Goal: Use online tool/utility: Utilize a website feature to perform a specific function

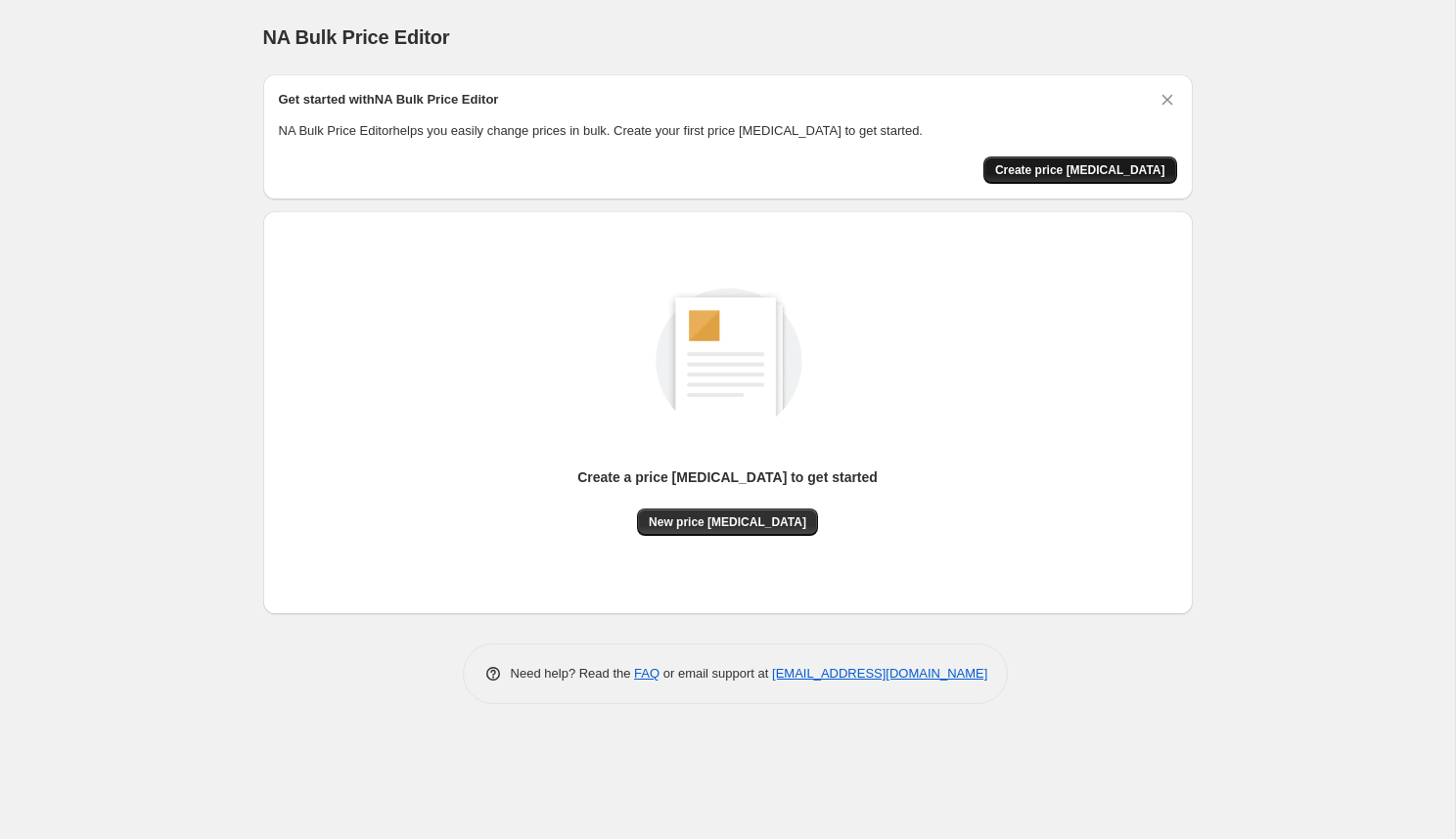
click at [1083, 176] on span "Create price [MEDICAL_DATA]" at bounding box center [1080, 170] width 170 height 16
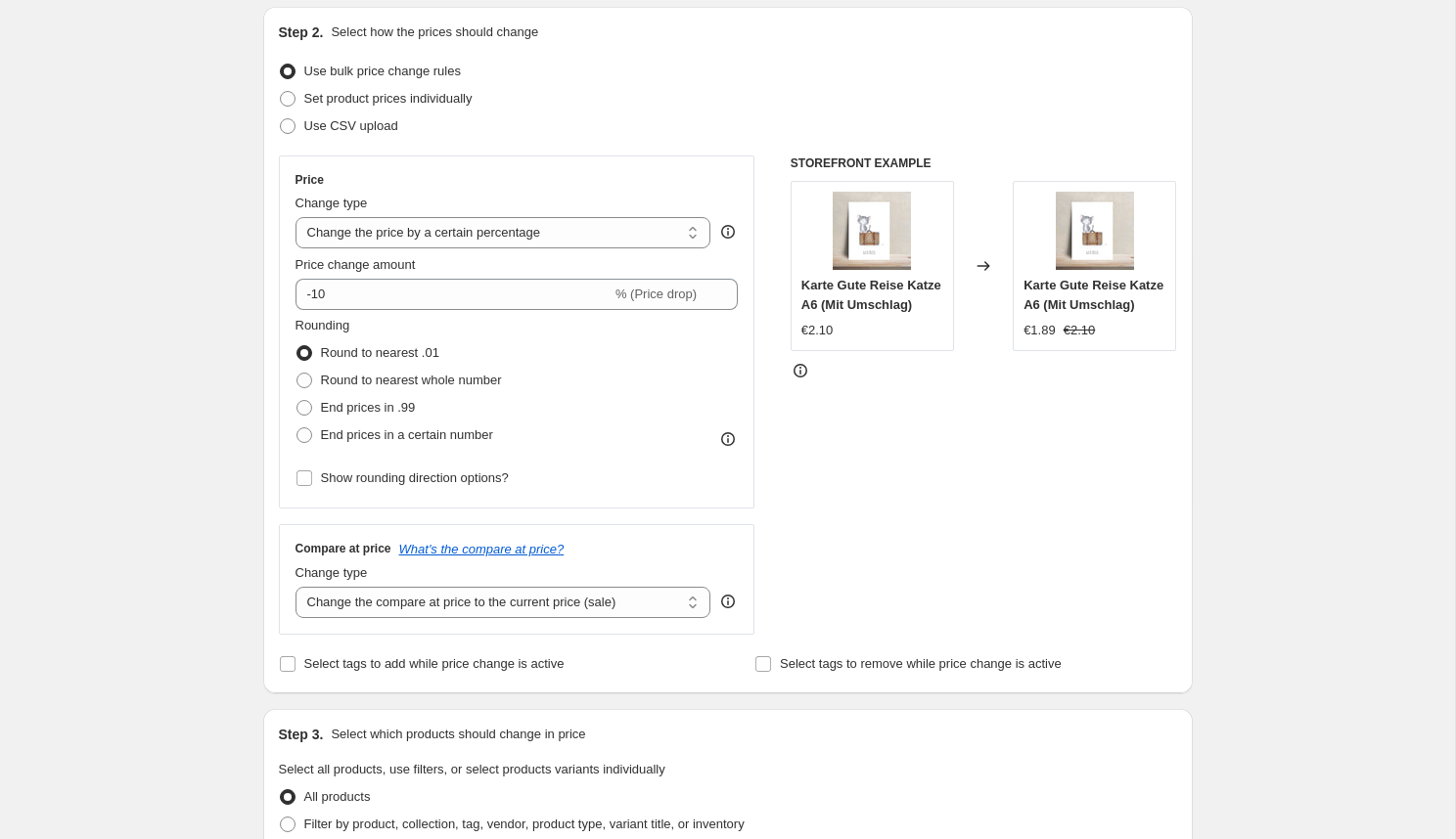
scroll to position [207, 0]
click at [531, 234] on select "Change the price to a certain amount Change the price by a certain amount Chang…" at bounding box center [503, 231] width 416 height 32
select select "to"
click option "Change the price to a certain amount" at bounding box center [0, 0] width 0 height 0
type input "80.00"
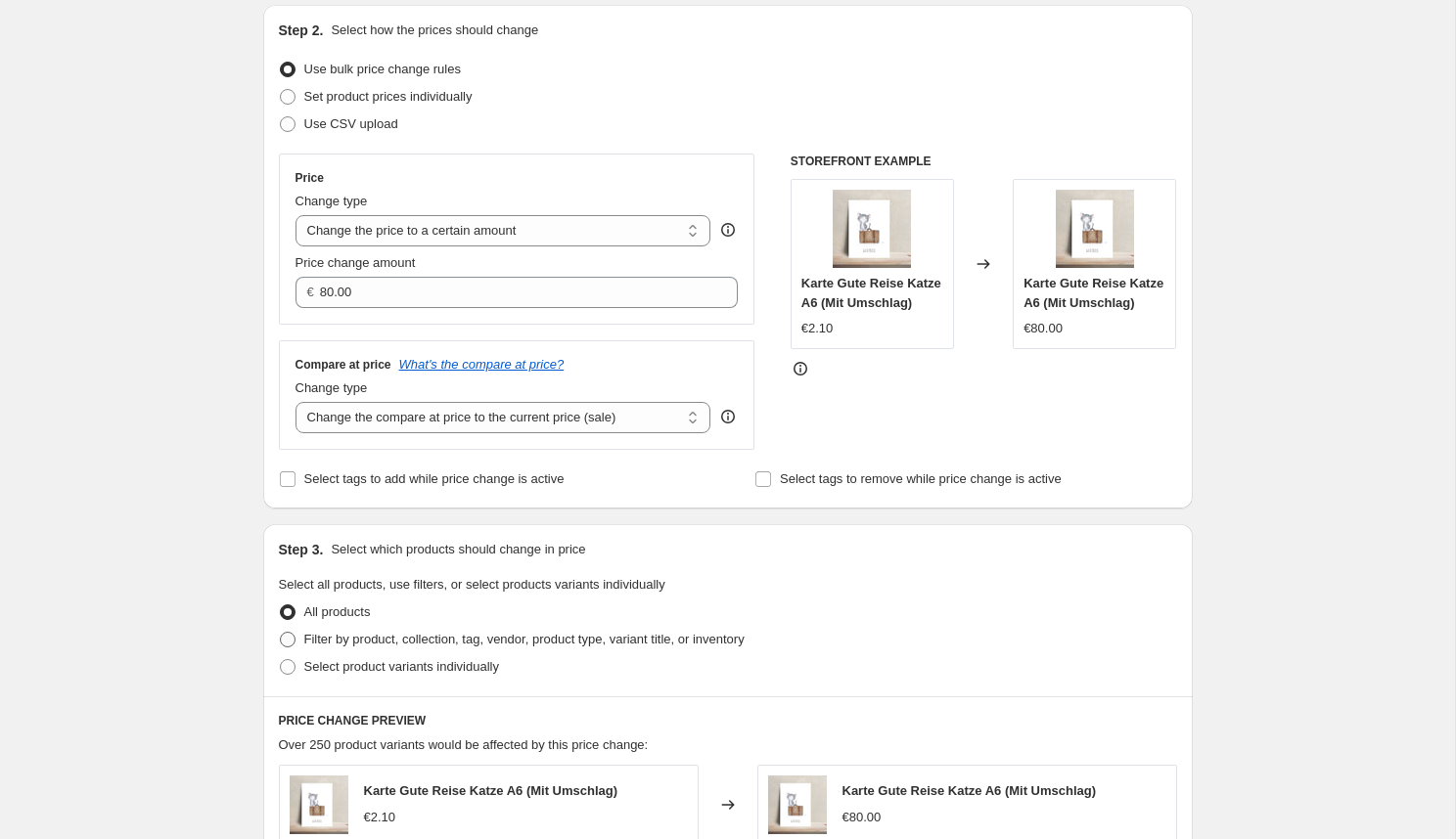
click at [446, 645] on span "Filter by product, collection, tag, vendor, product type, variant title, or inv…" at bounding box center [525, 639] width 441 height 15
click at [281, 633] on input "Filter by product, collection, tag, vendor, product type, variant title, or inv…" at bounding box center [280, 632] width 1 height 1
radio input "true"
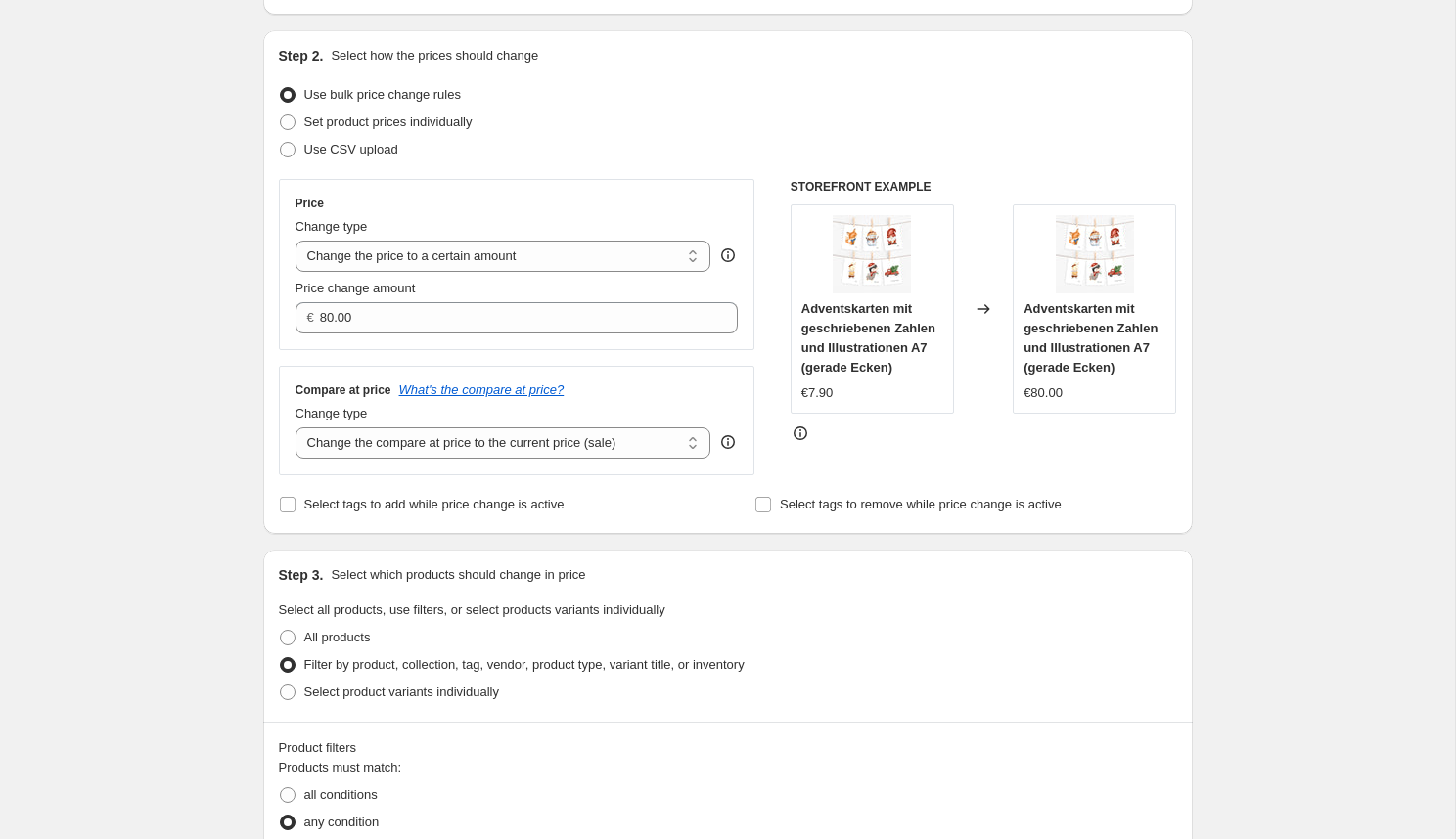
scroll to position [174, 0]
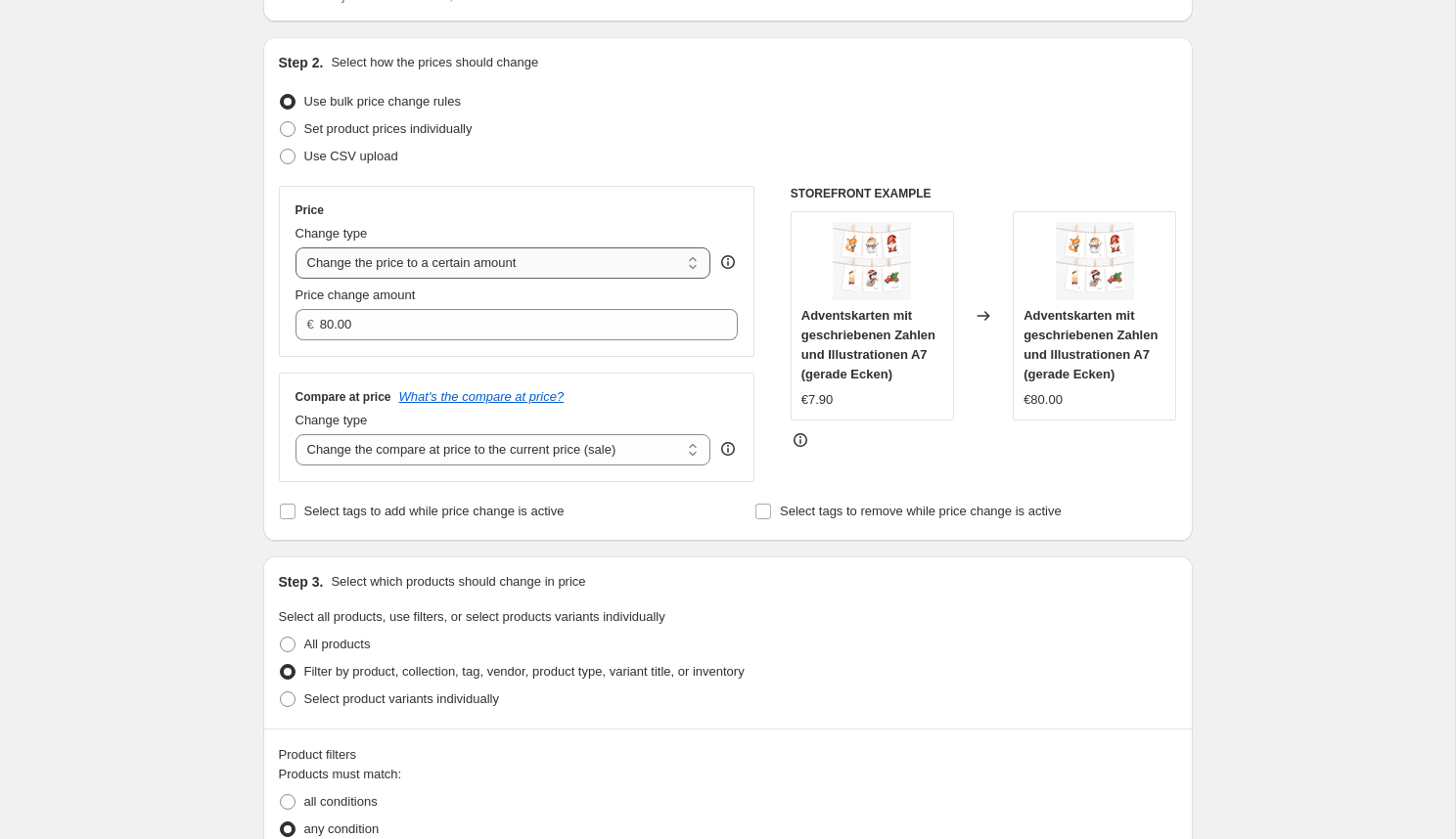
select select "by"
click option "Change the price by a certain amount" at bounding box center [0, 0] width 0 height 0
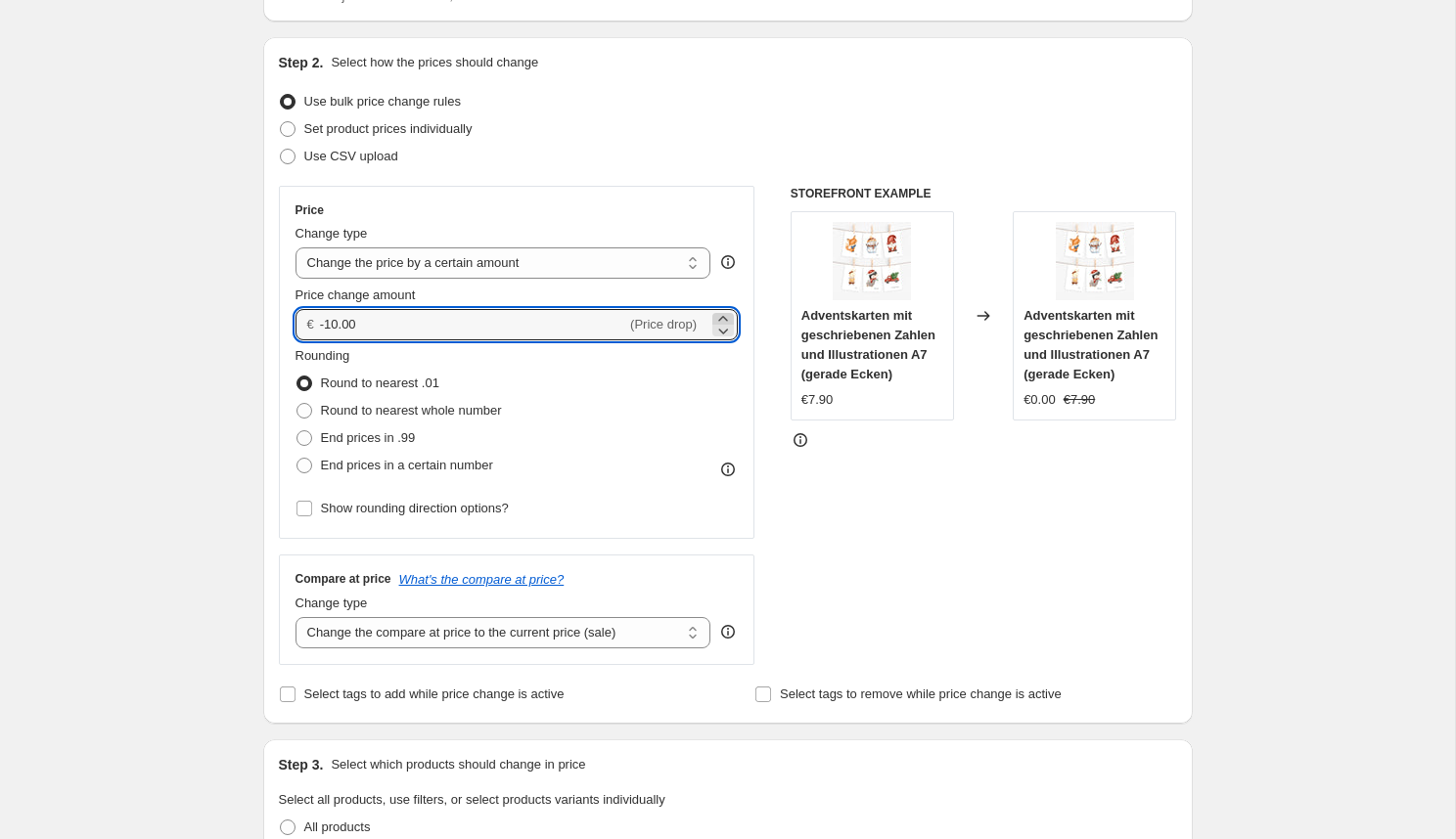
click at [728, 318] on icon at bounding box center [724, 319] width 20 height 20
drag, startPoint x: 448, startPoint y: 337, endPoint x: 287, endPoint y: 325, distance: 161.4
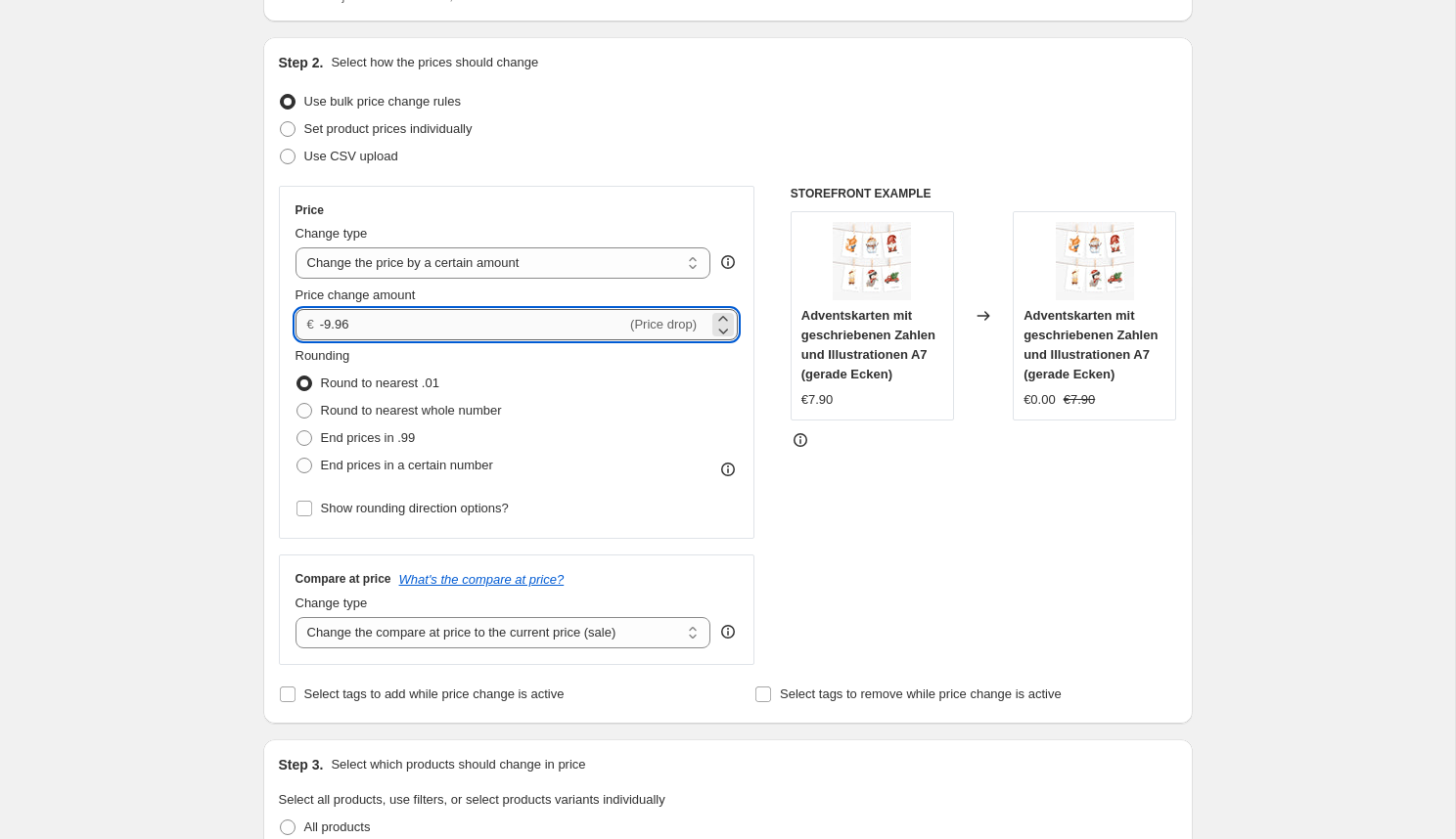
click at [320, 325] on input "-9.96" at bounding box center [473, 325] width 306 height 32
type input "2.00"
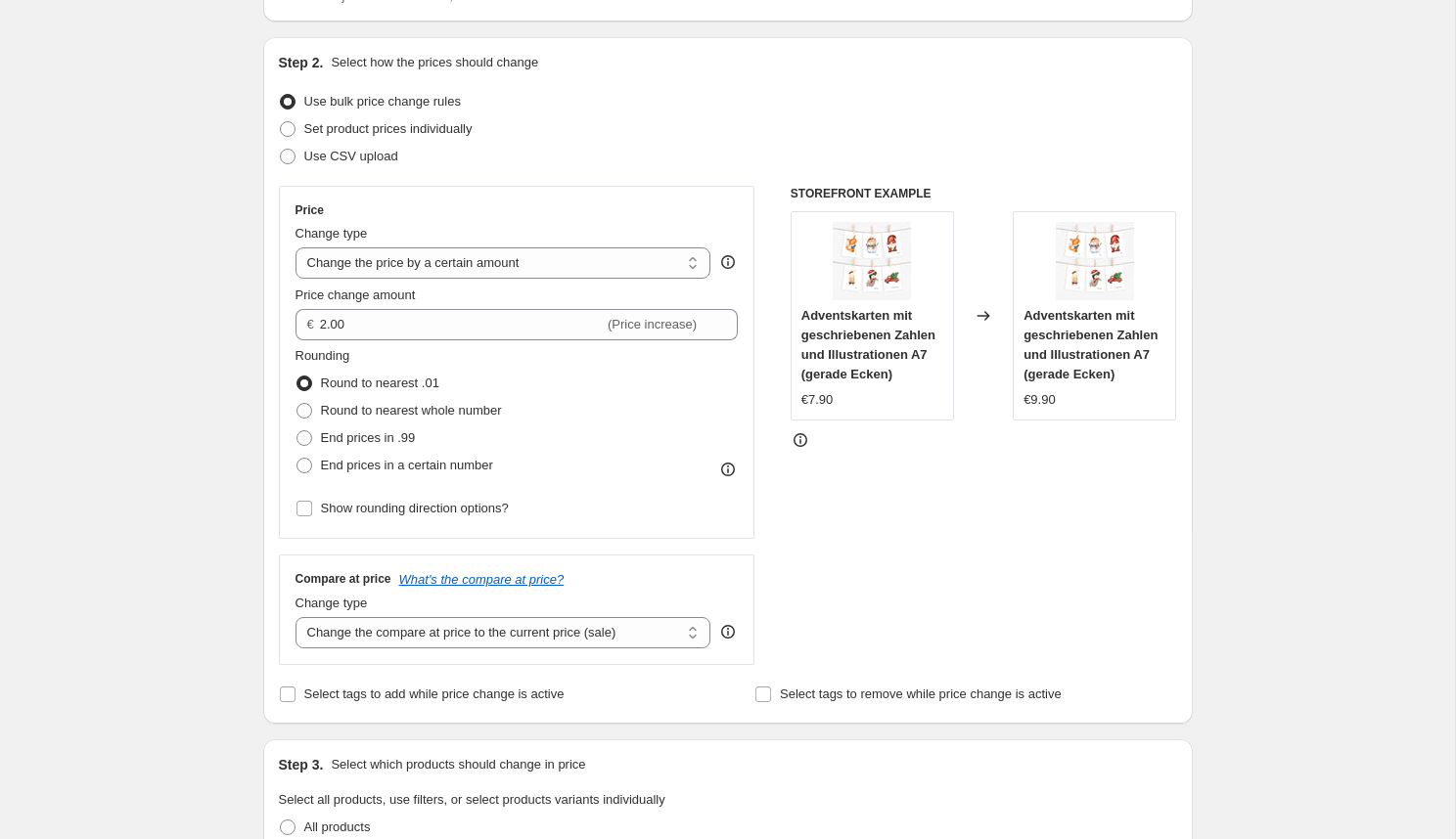
click at [567, 374] on div "Rounding Round to nearest .01 Round to nearest whole number End prices in .99 E…" at bounding box center [517, 412] width 444 height 133
click at [304, 508] on input "Show rounding direction options?" at bounding box center [304, 509] width 16 height 16
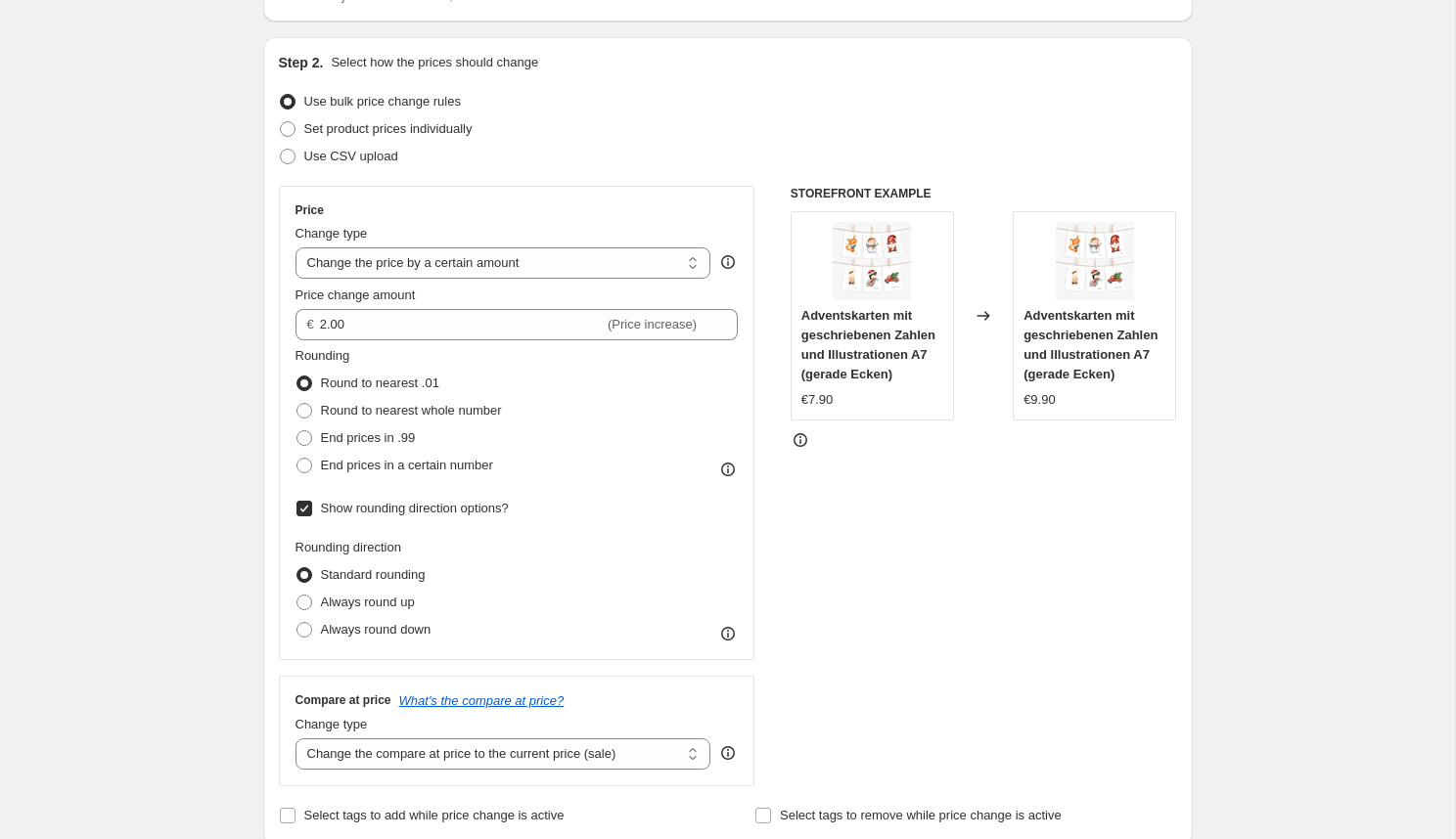
click at [304, 508] on input "Show rounding direction options?" at bounding box center [304, 509] width 16 height 16
checkbox input "false"
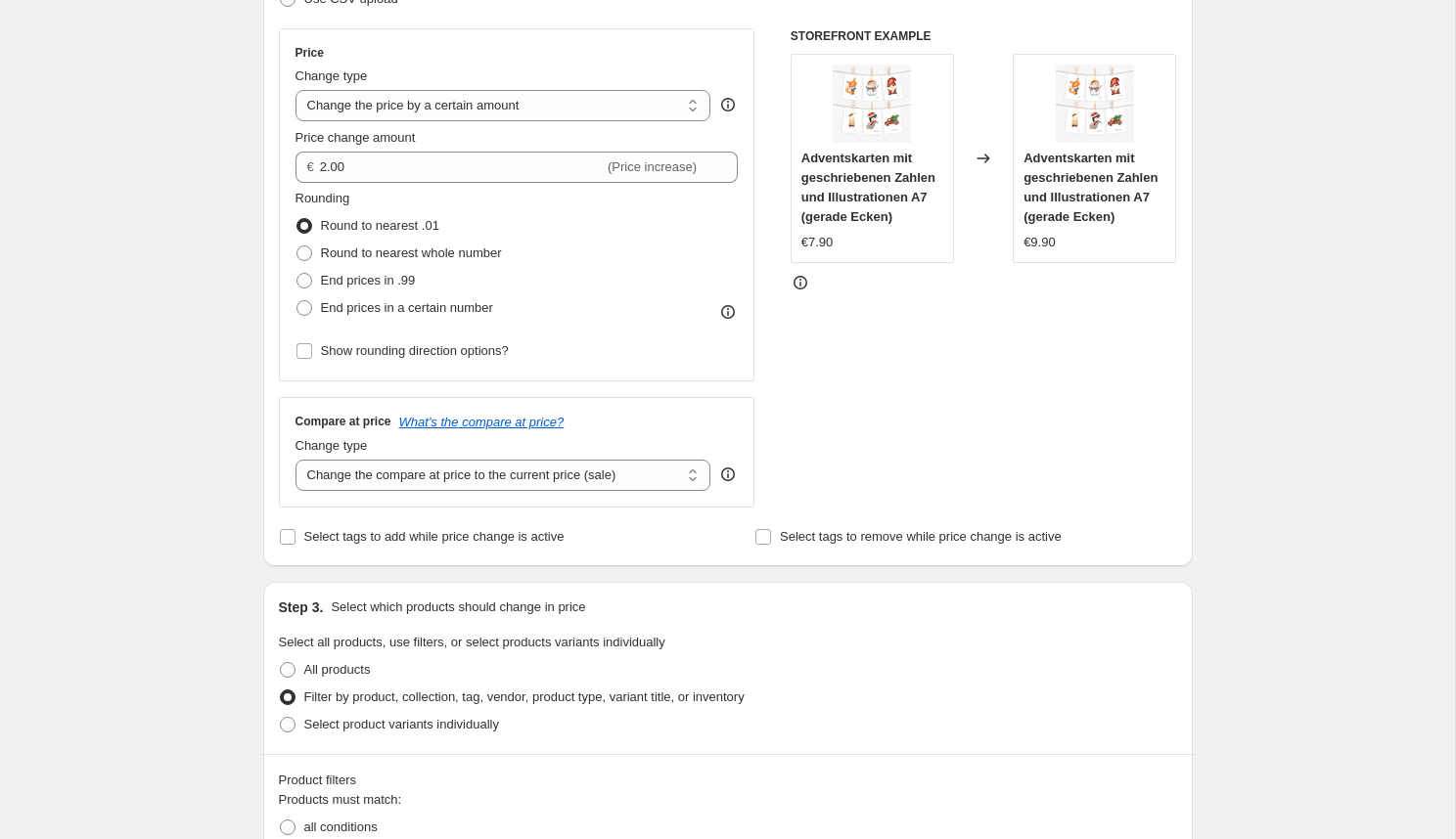
scroll to position [334, 0]
click at [606, 471] on select "Change the compare at price to the current price (sale) Change the compare at p…" at bounding box center [503, 473] width 416 height 32
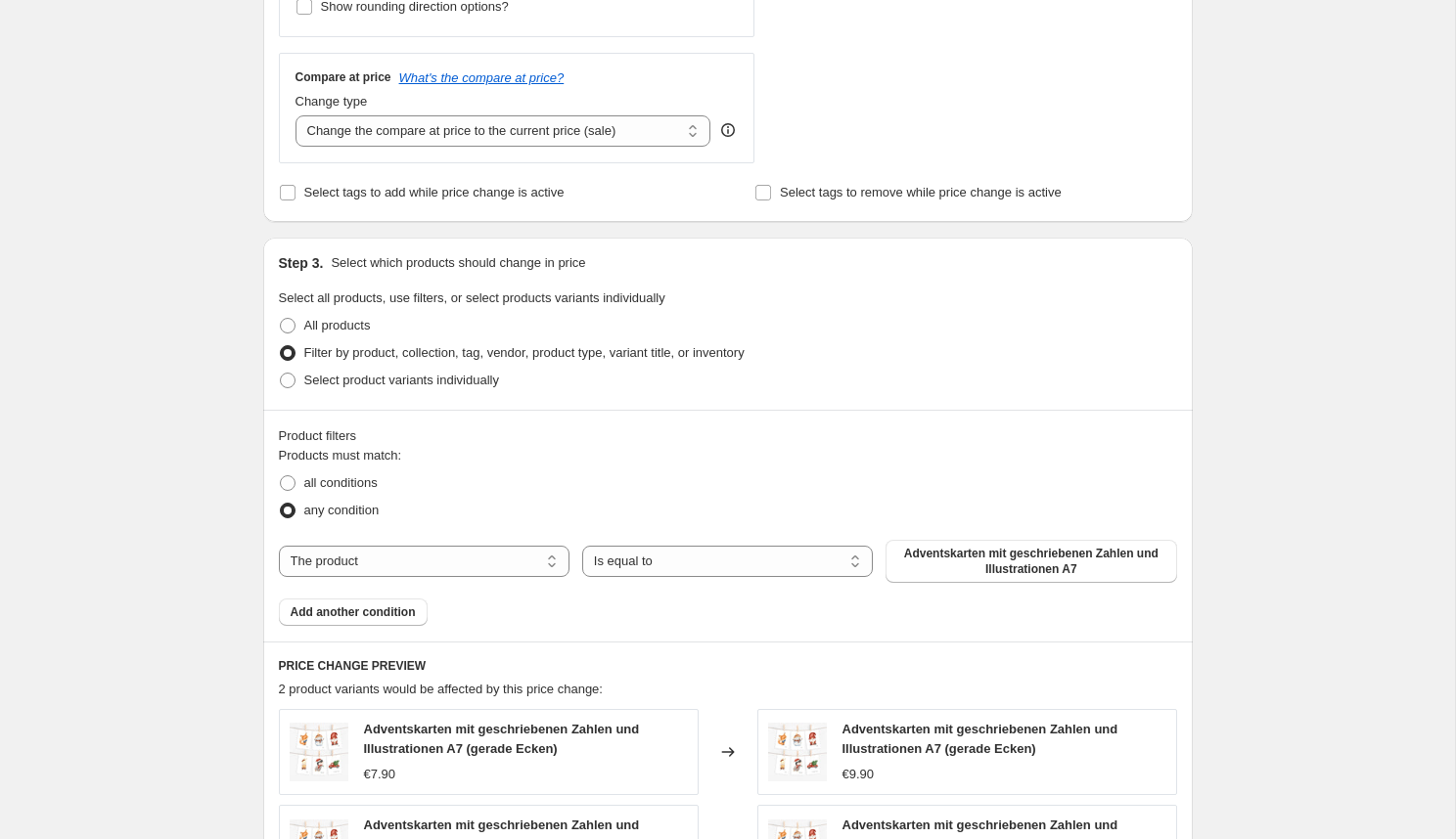
scroll to position [695, 0]
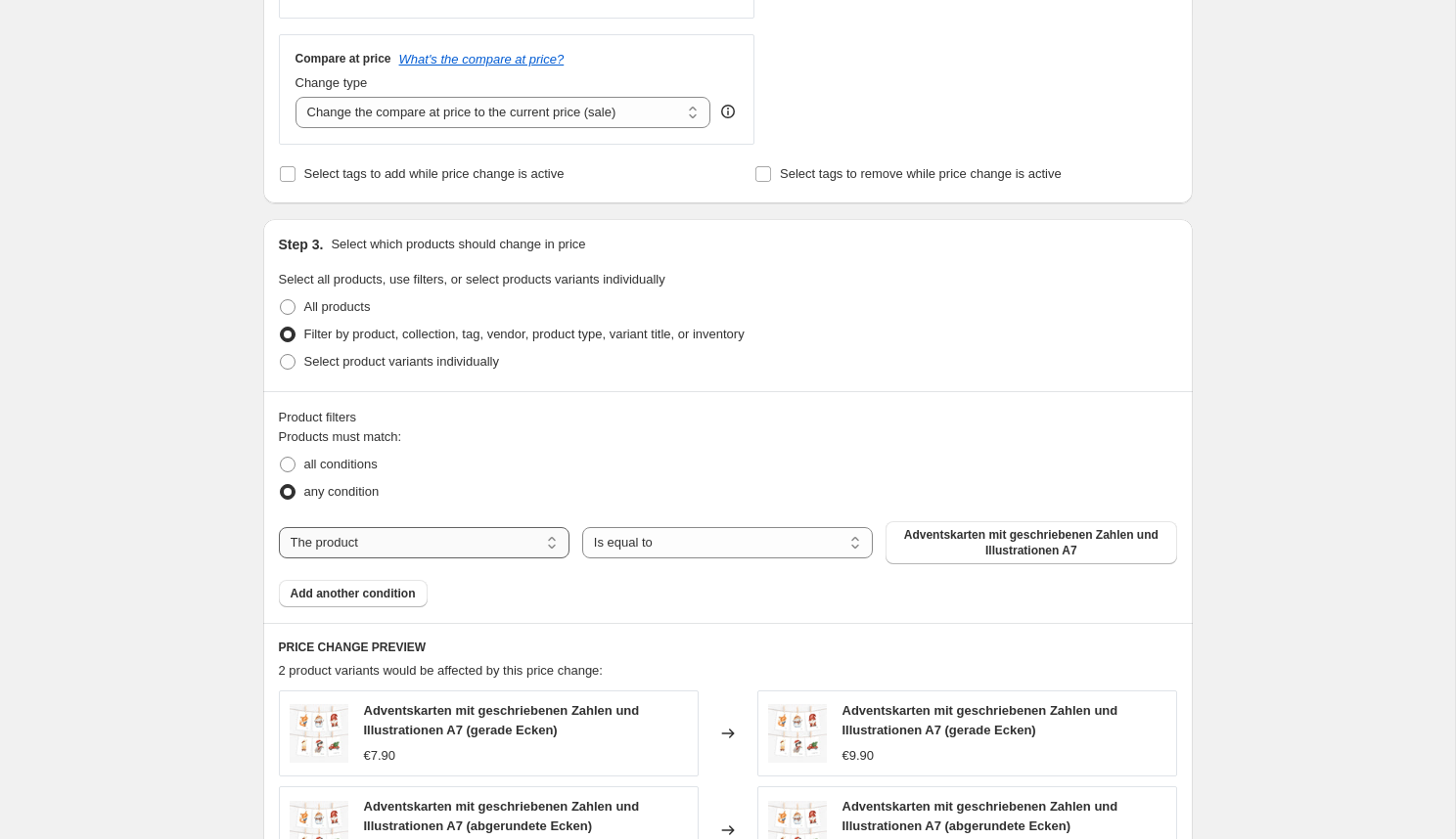
select select "collection"
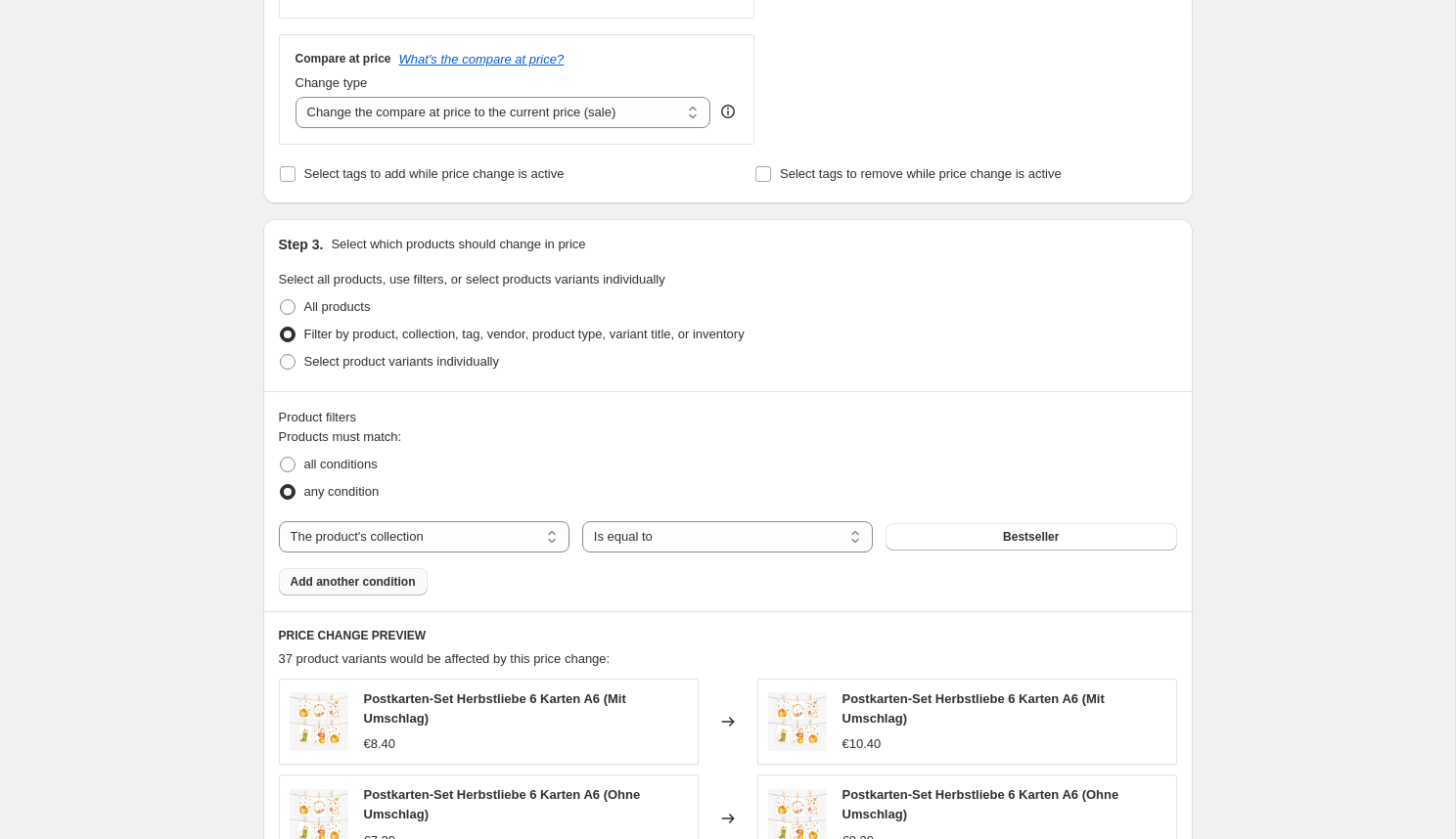
click at [335, 594] on button "Add another condition" at bounding box center [353, 582] width 148 height 28
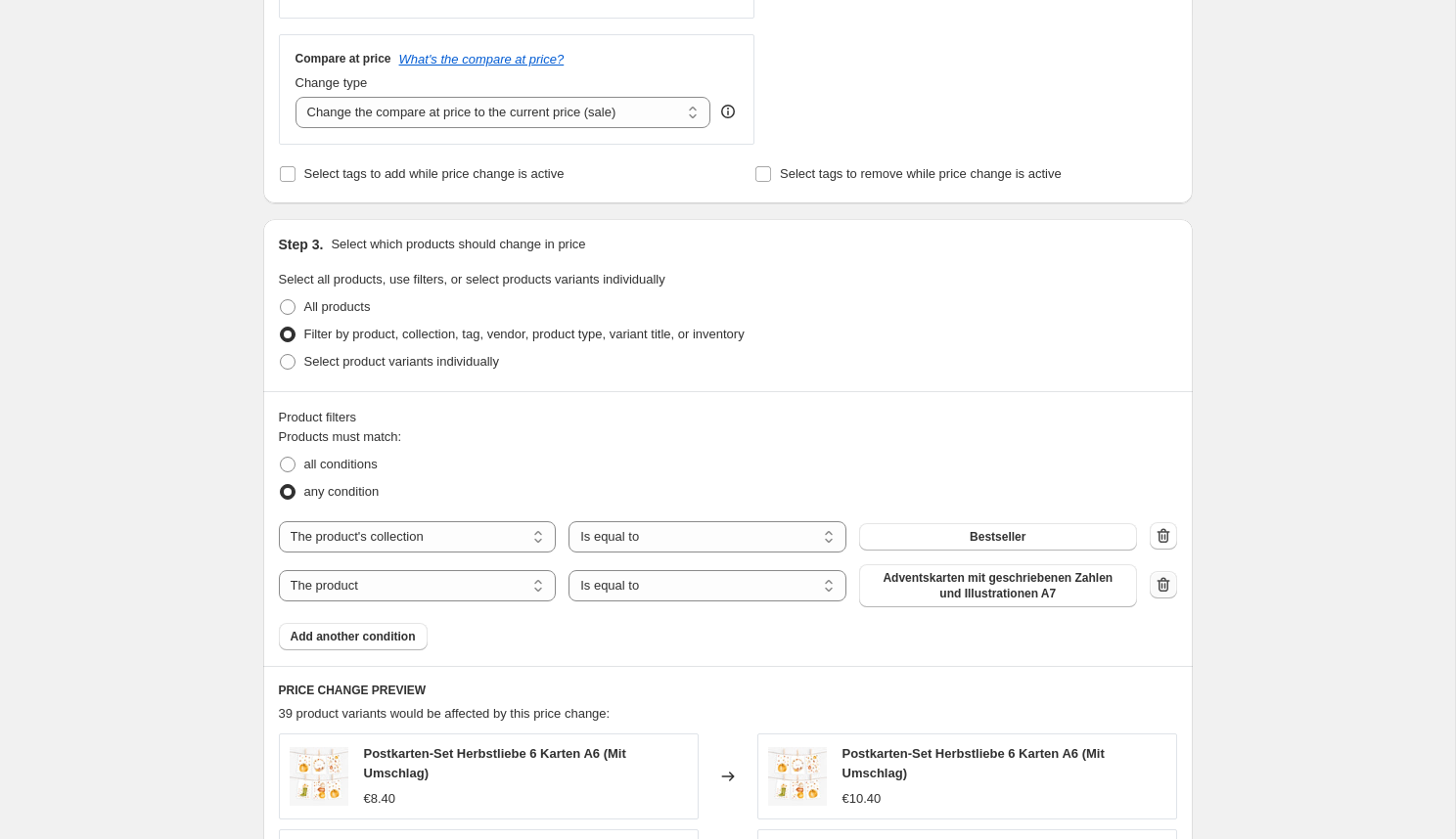
click at [1161, 584] on icon "button" at bounding box center [1163, 585] width 20 height 20
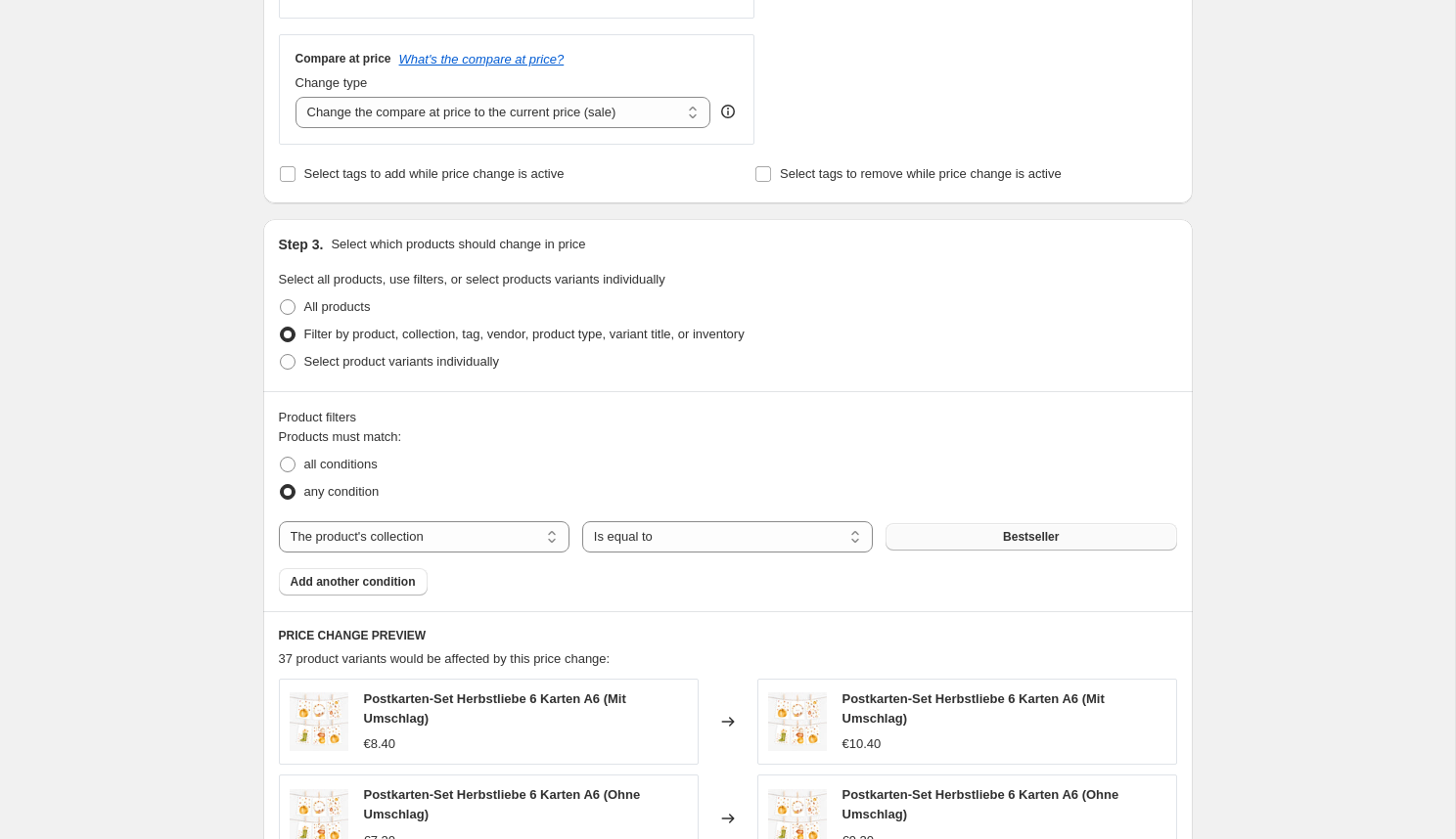
click at [1077, 539] on button "Bestseller" at bounding box center [1031, 538] width 291 height 28
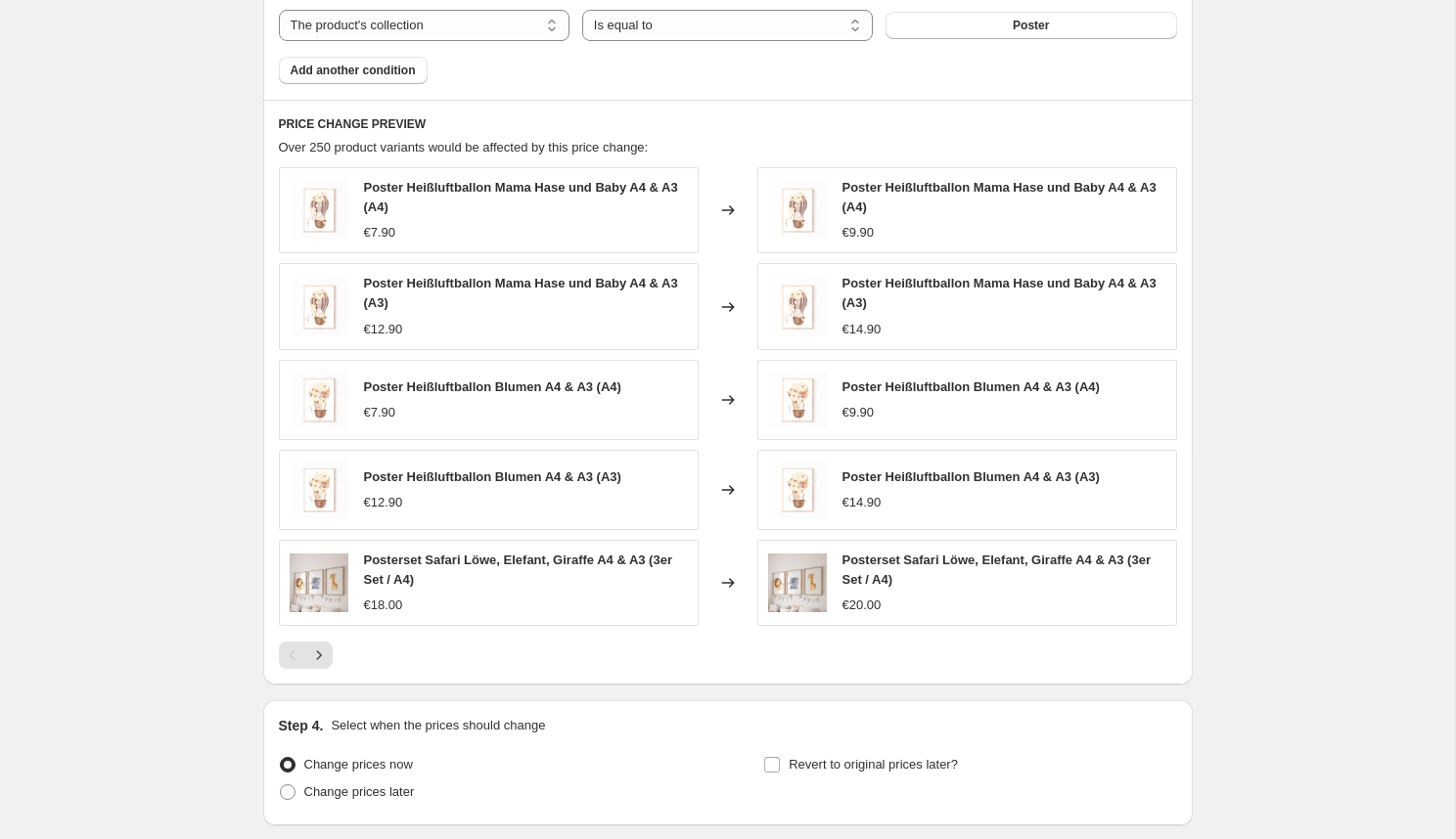
scroll to position [1355, 0]
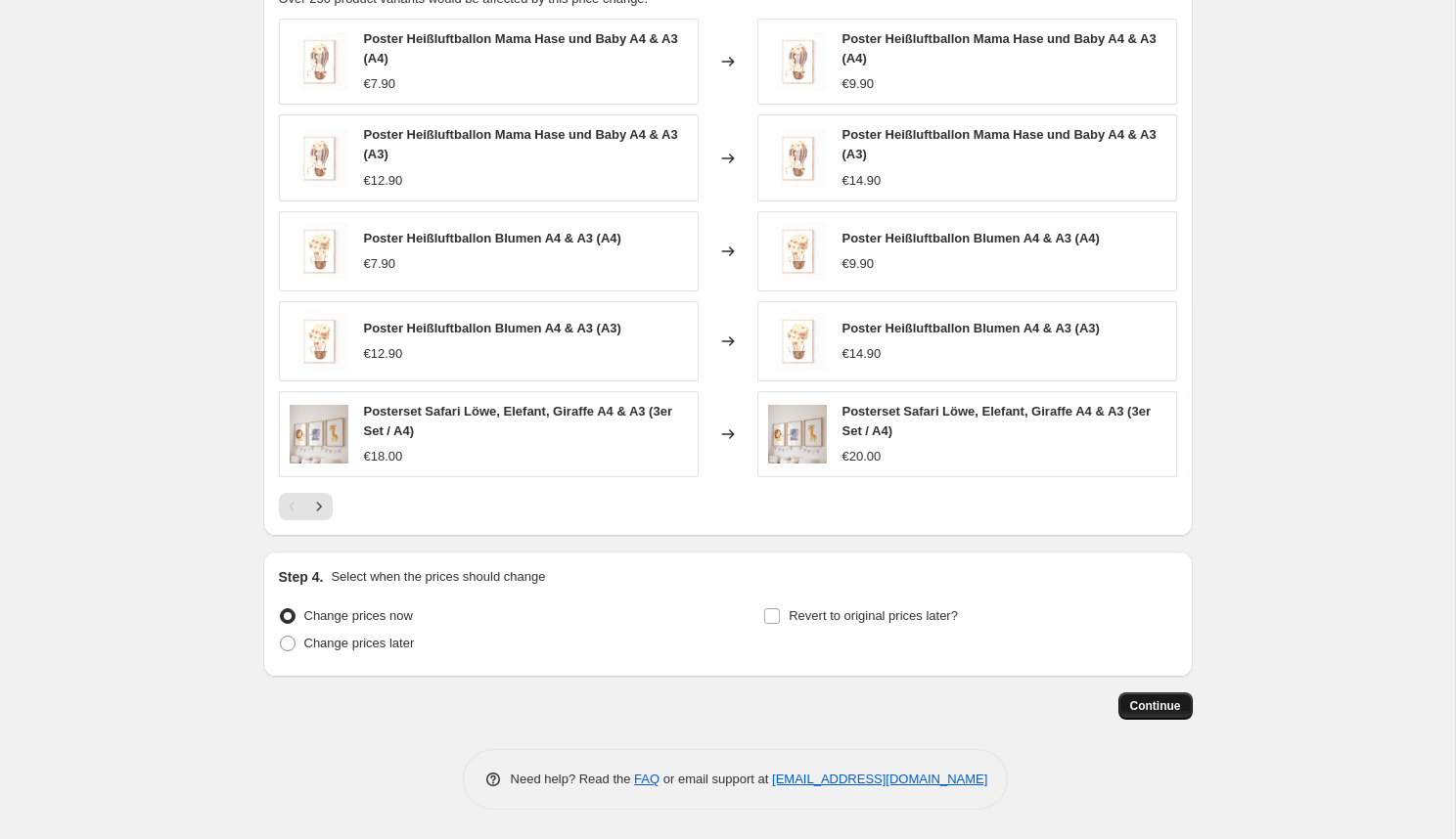
click at [1150, 708] on span "Continue" at bounding box center [1156, 707] width 50 height 16
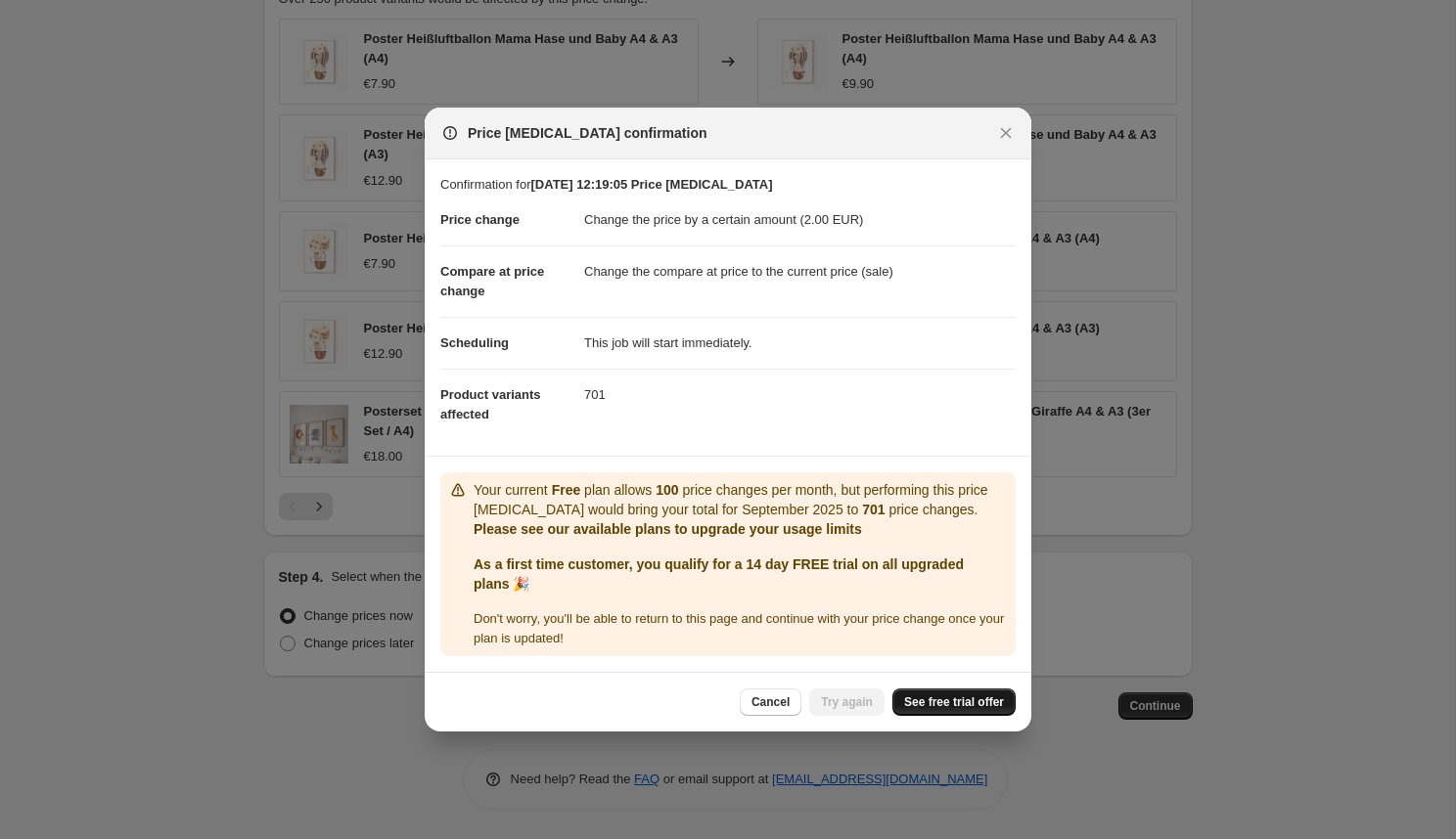
click at [960, 707] on span "See free trial offer" at bounding box center [954, 703] width 100 height 16
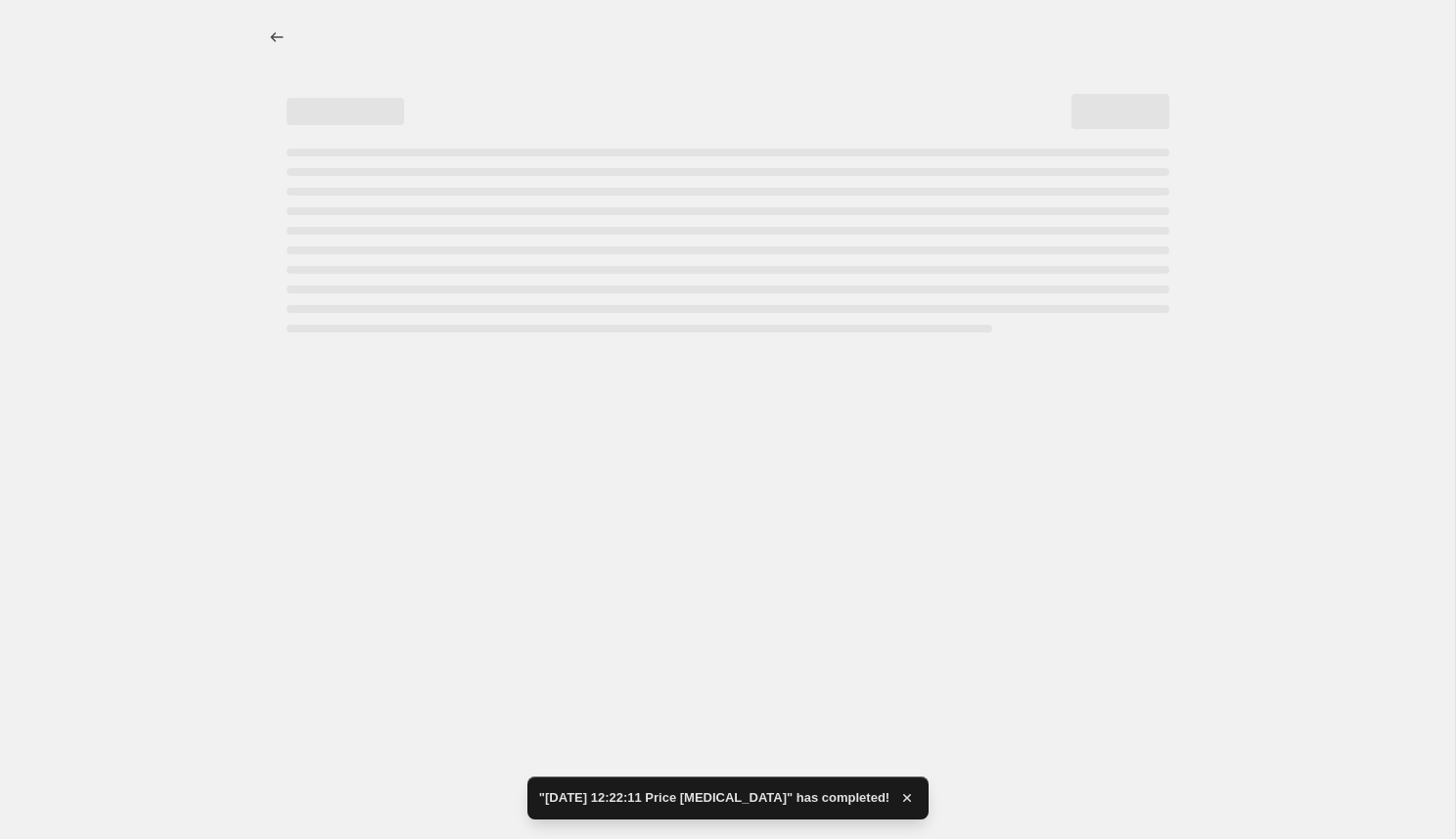
select select "by"
select select "collection"
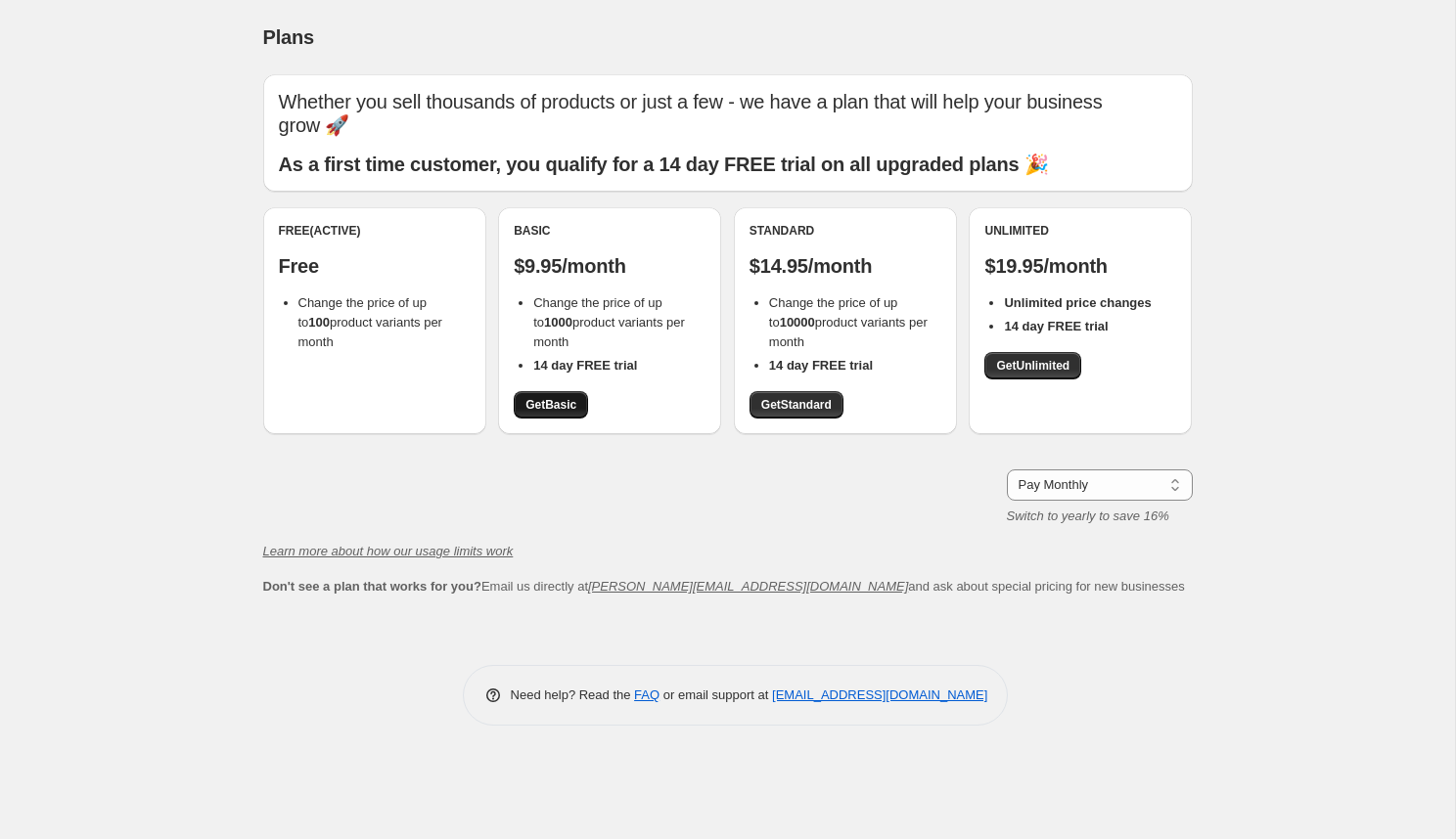
click at [550, 397] on span "Get Basic" at bounding box center [551, 405] width 50 height 16
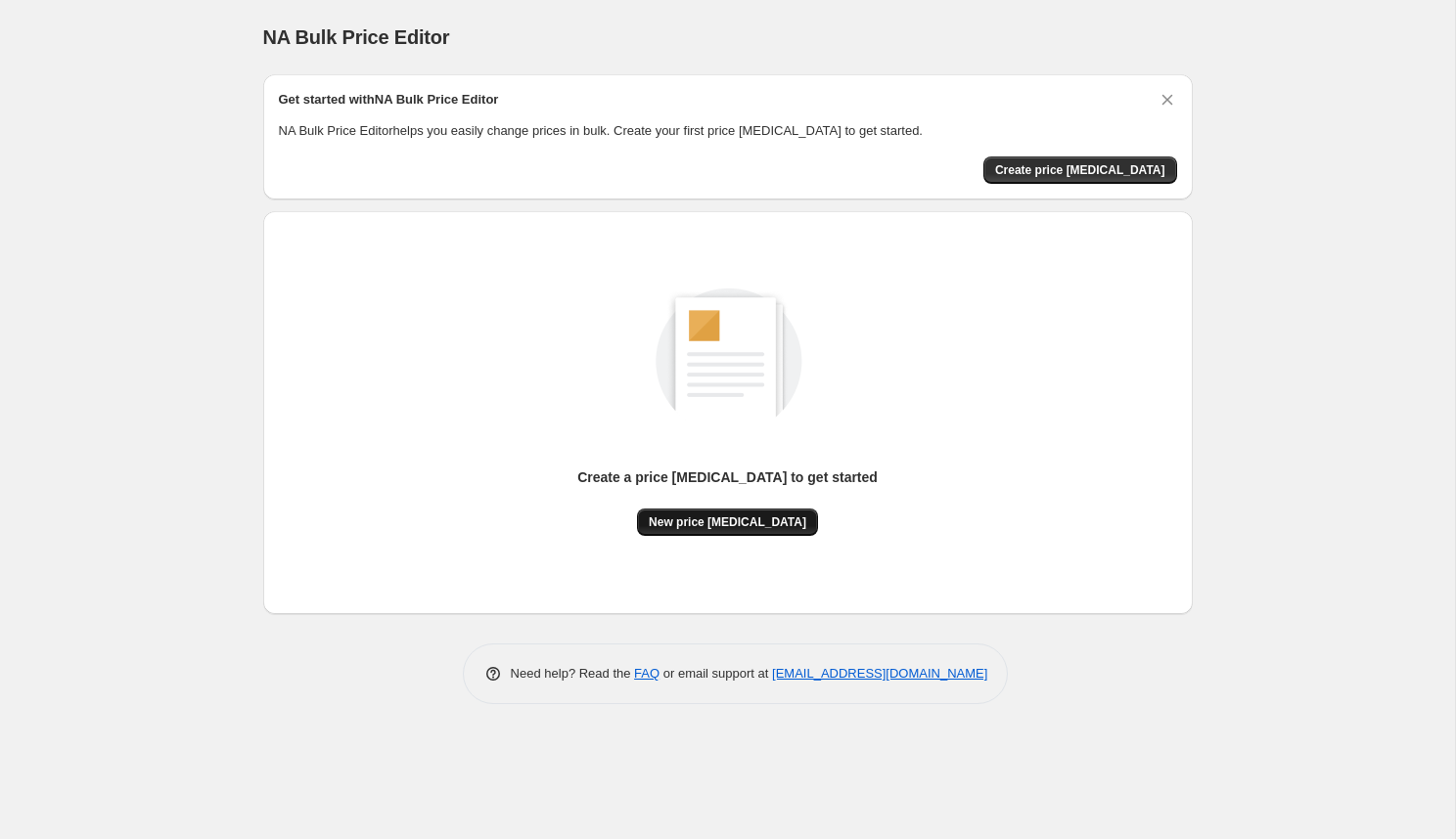
click at [764, 526] on span "New price [MEDICAL_DATA]" at bounding box center [727, 523] width 157 height 16
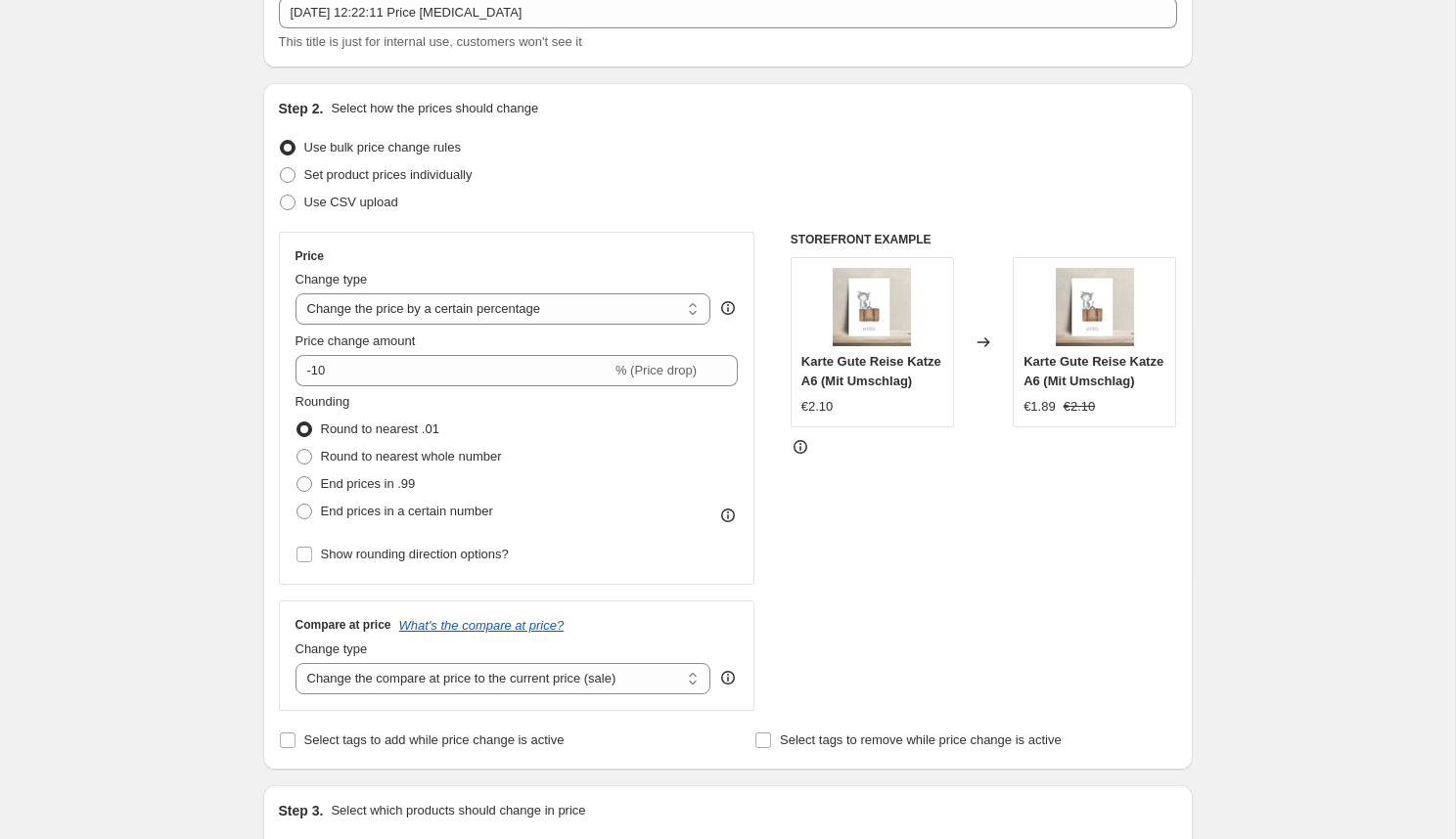
scroll to position [144, 0]
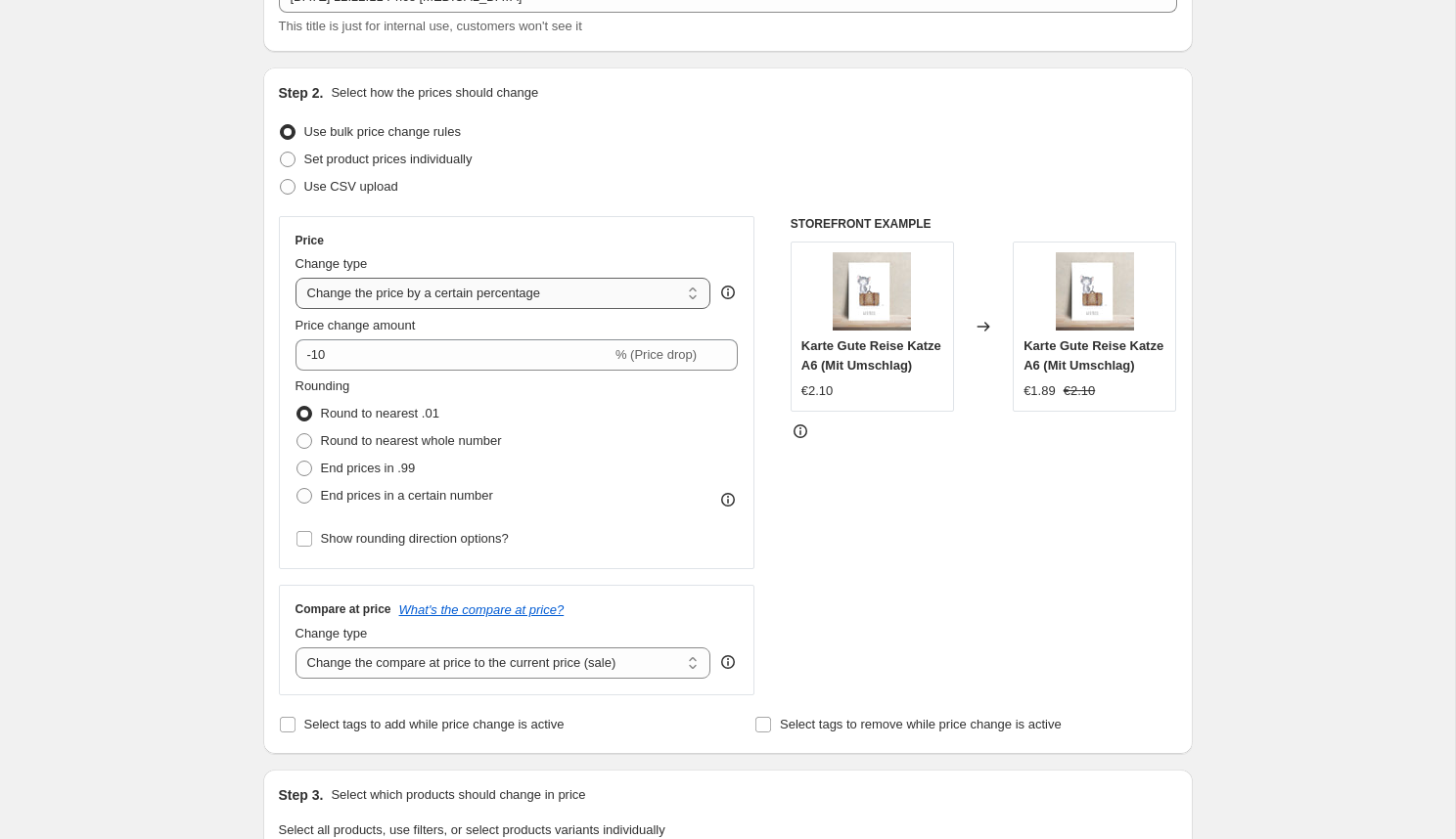
click at [570, 295] on select "Change the price to a certain amount Change the price by a certain amount Chang…" at bounding box center [503, 294] width 416 height 32
select select "by"
click option "Change the price by a certain amount" at bounding box center [0, 0] width 0 height 0
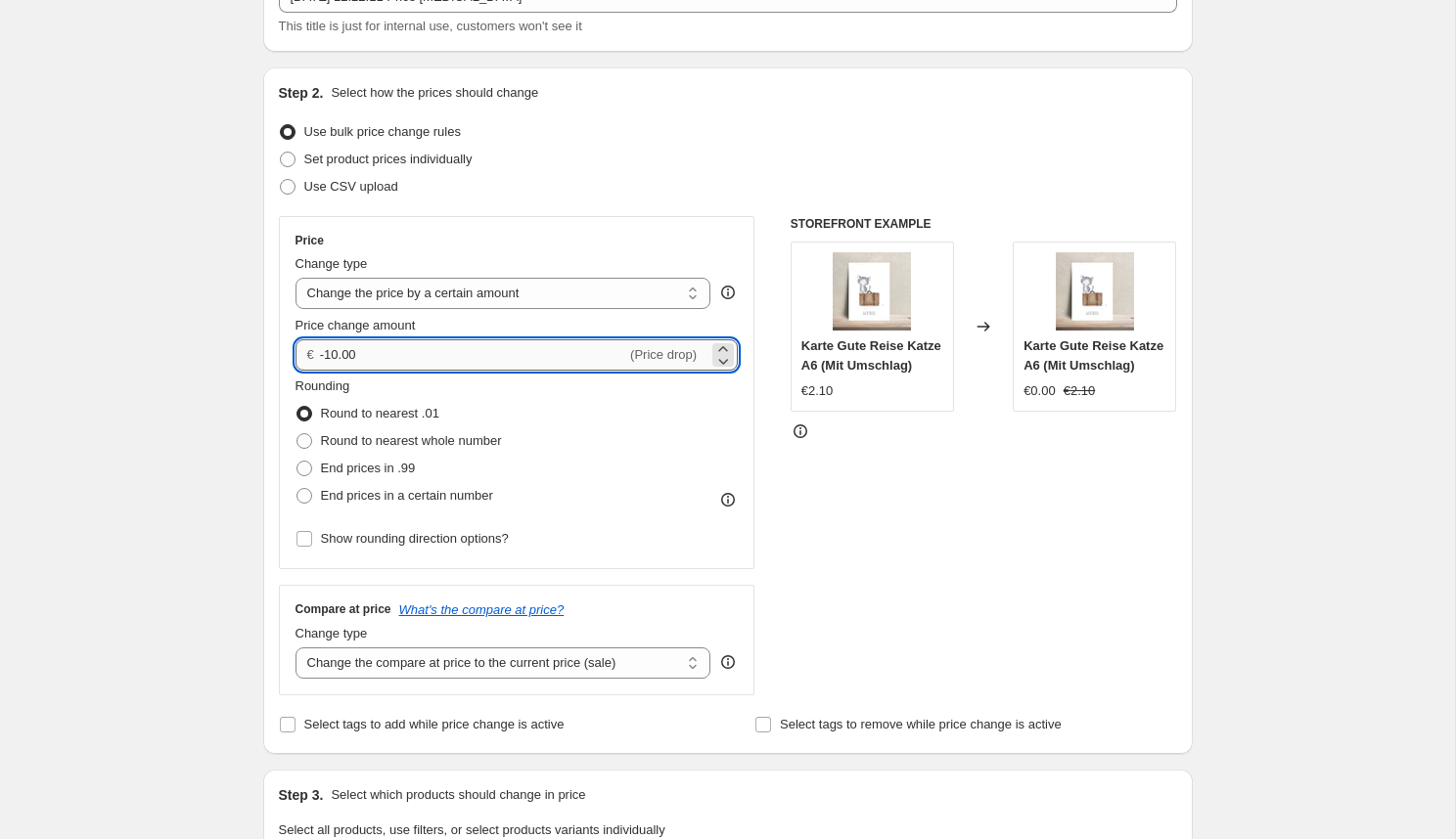
drag, startPoint x: 487, startPoint y: 351, endPoint x: 336, endPoint y: 348, distance: 151.0
click at [337, 348] on input "-10.00" at bounding box center [473, 356] width 306 height 32
type input "-1"
type input "2.00"
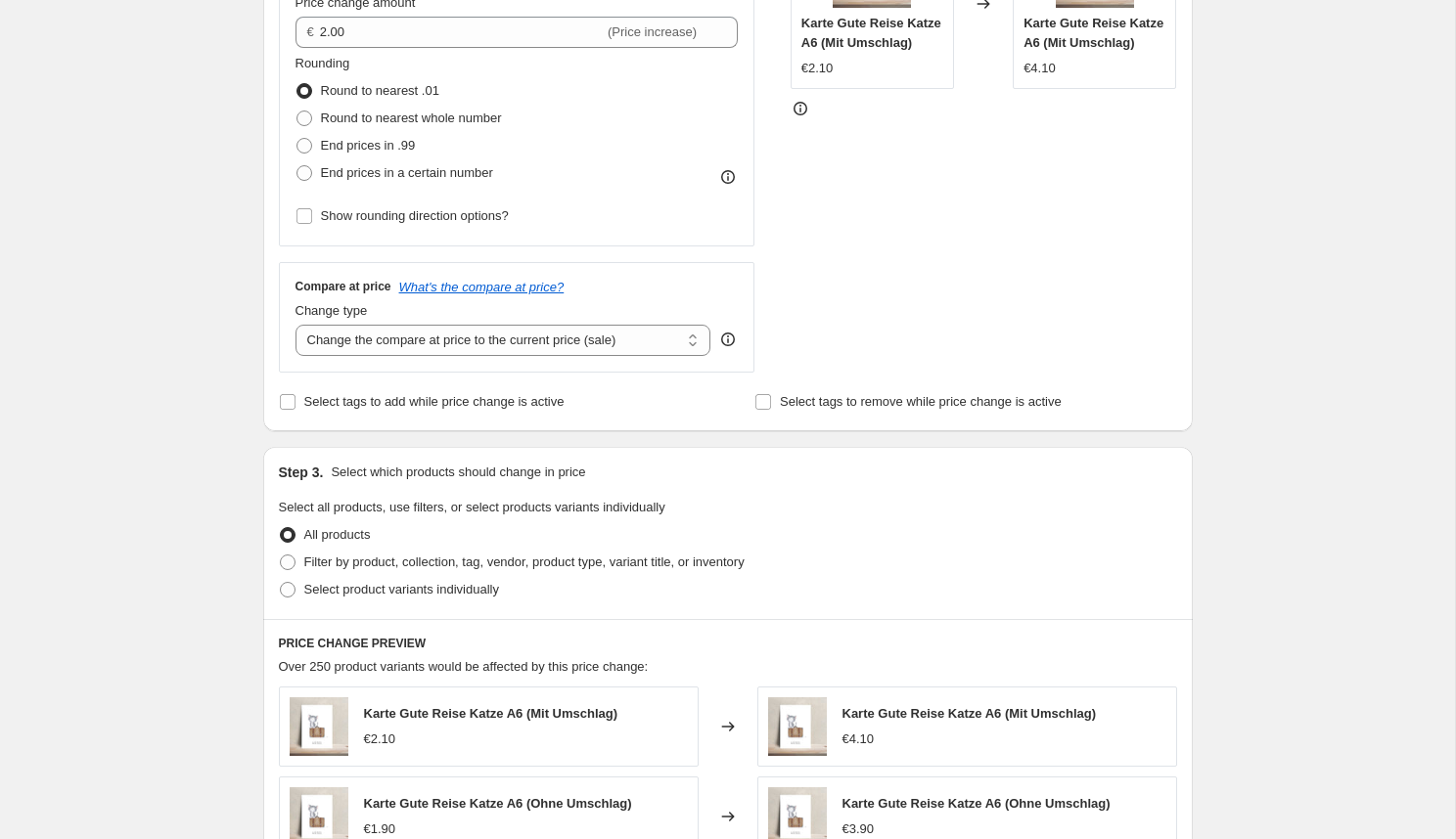
scroll to position [506, 0]
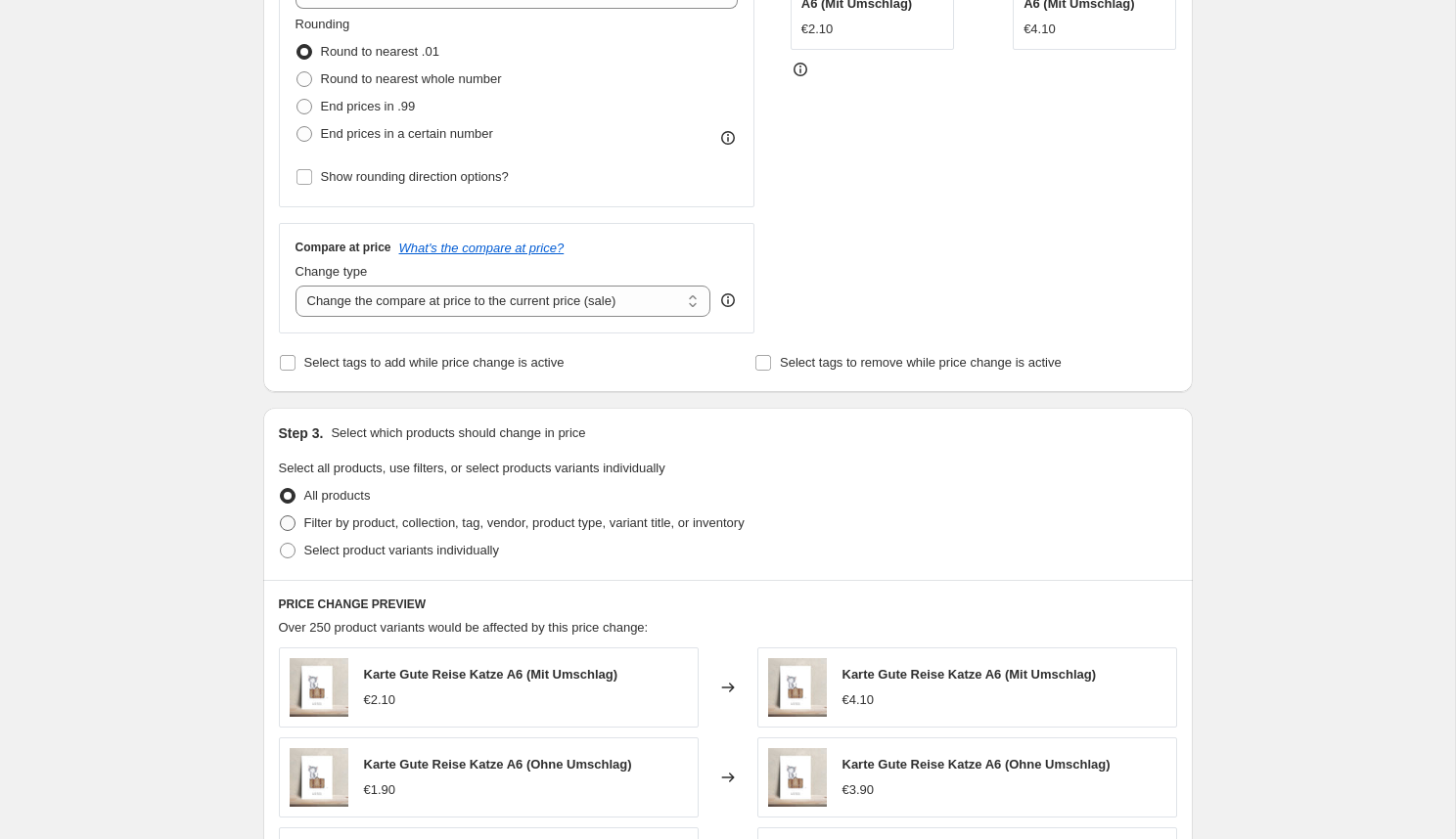
click at [466, 524] on span "Filter by product, collection, tag, vendor, product type, variant title, or inv…" at bounding box center [525, 523] width 441 height 15
click at [281, 517] on input "Filter by product, collection, tag, vendor, product type, variant title, or inv…" at bounding box center [280, 516] width 1 height 1
radio input "true"
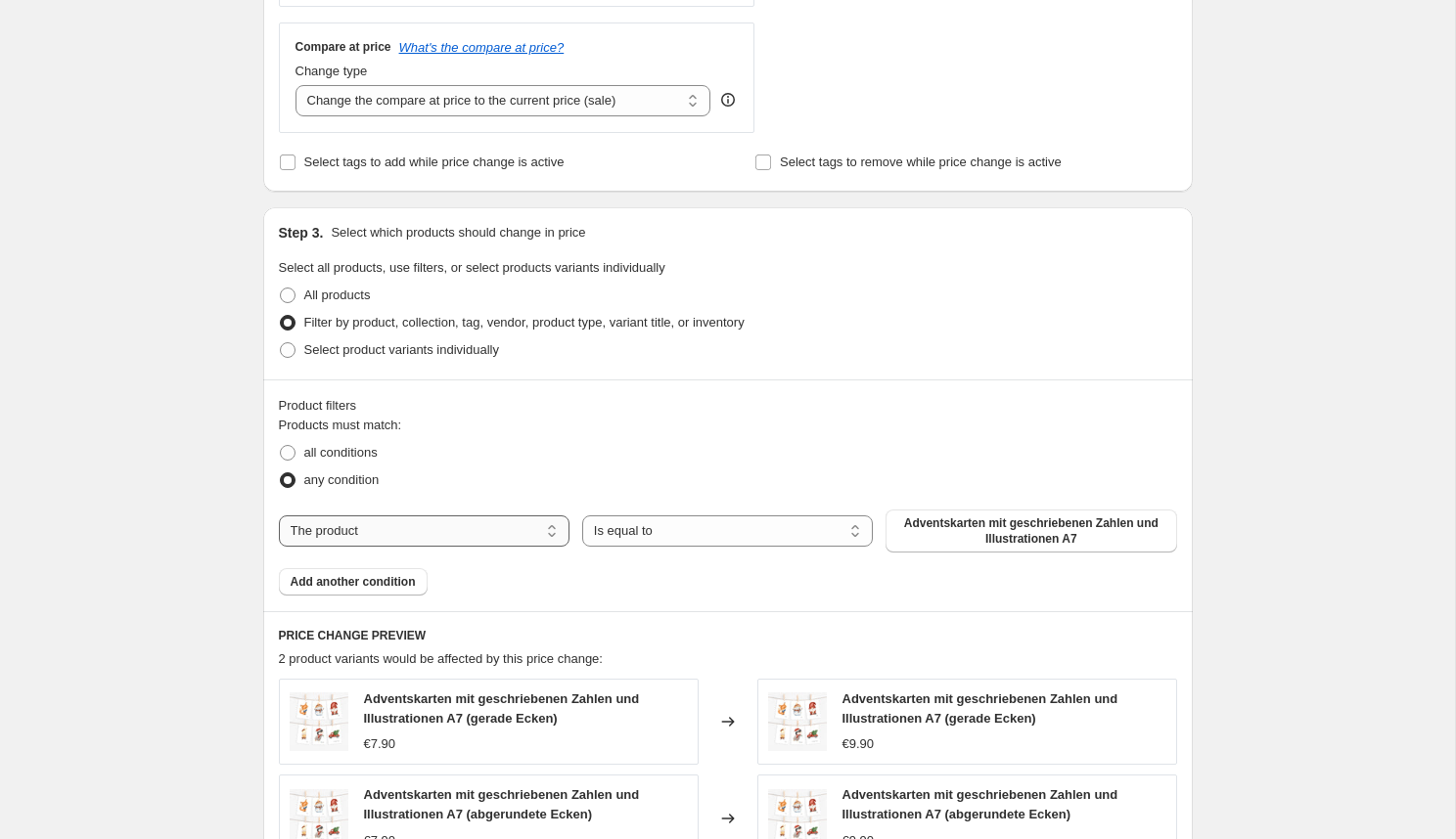
scroll to position [740, 0]
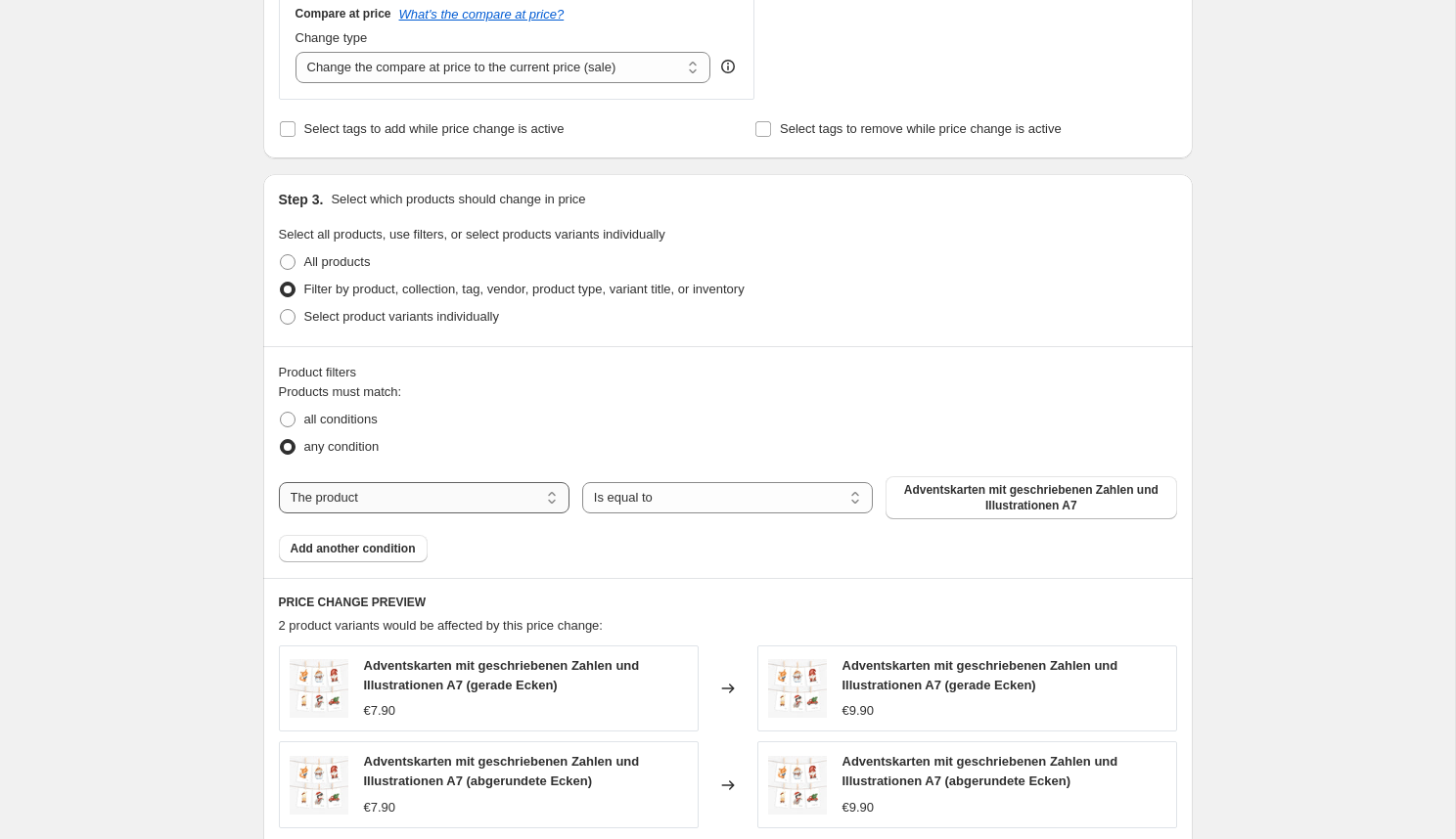
select select "collection"
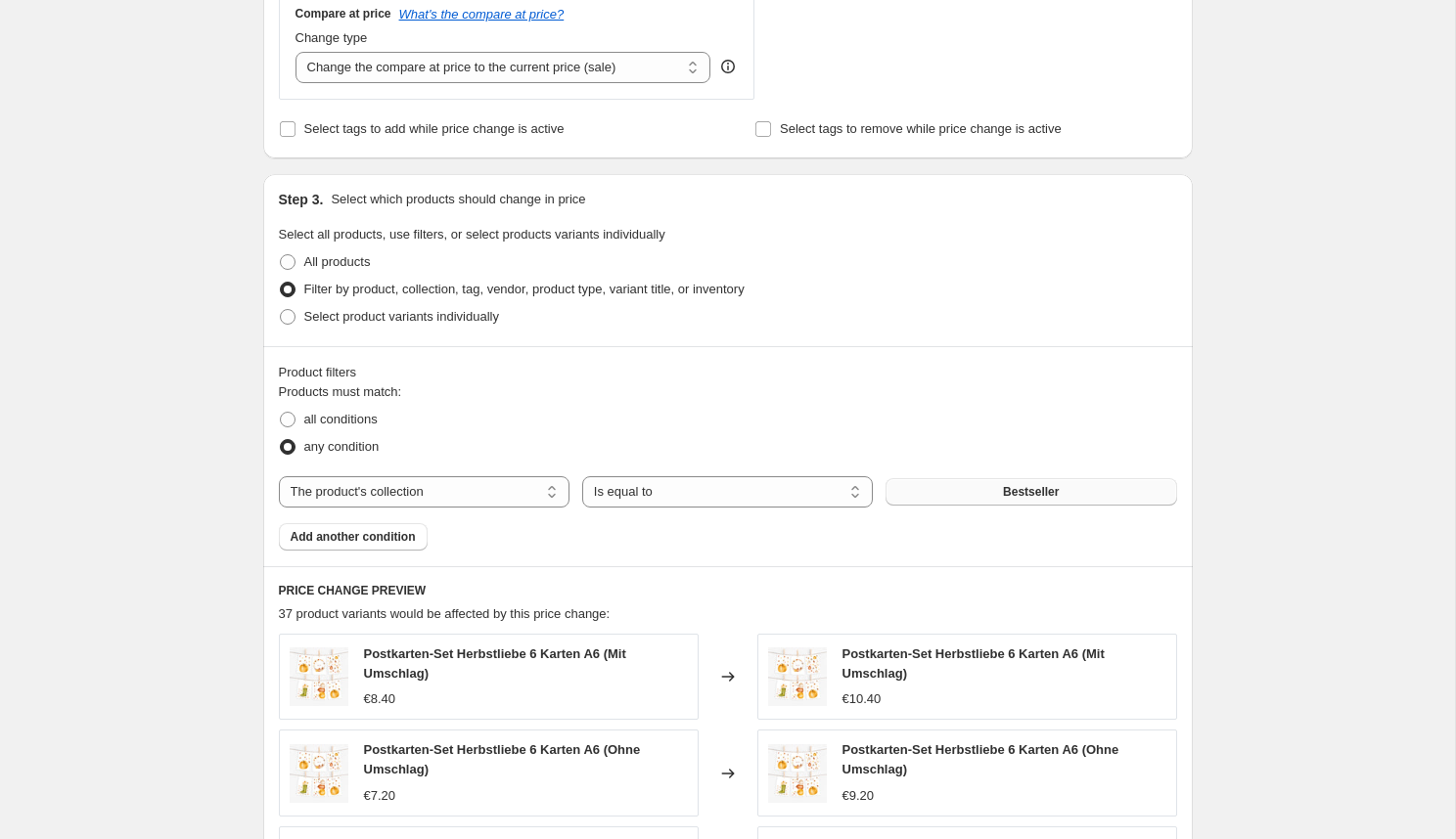
click at [995, 495] on button "Bestseller" at bounding box center [1031, 492] width 291 height 28
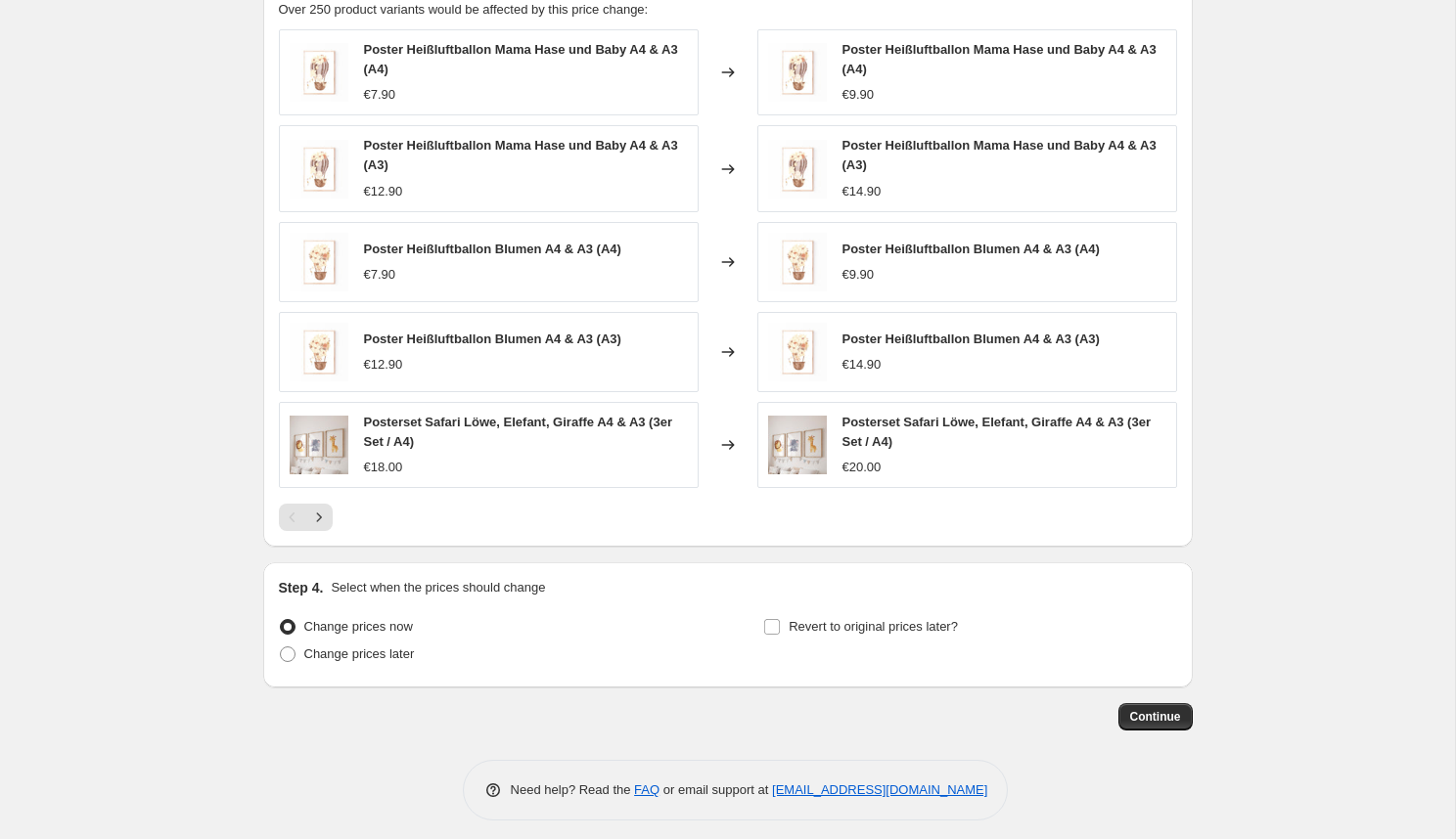
scroll to position [1355, 0]
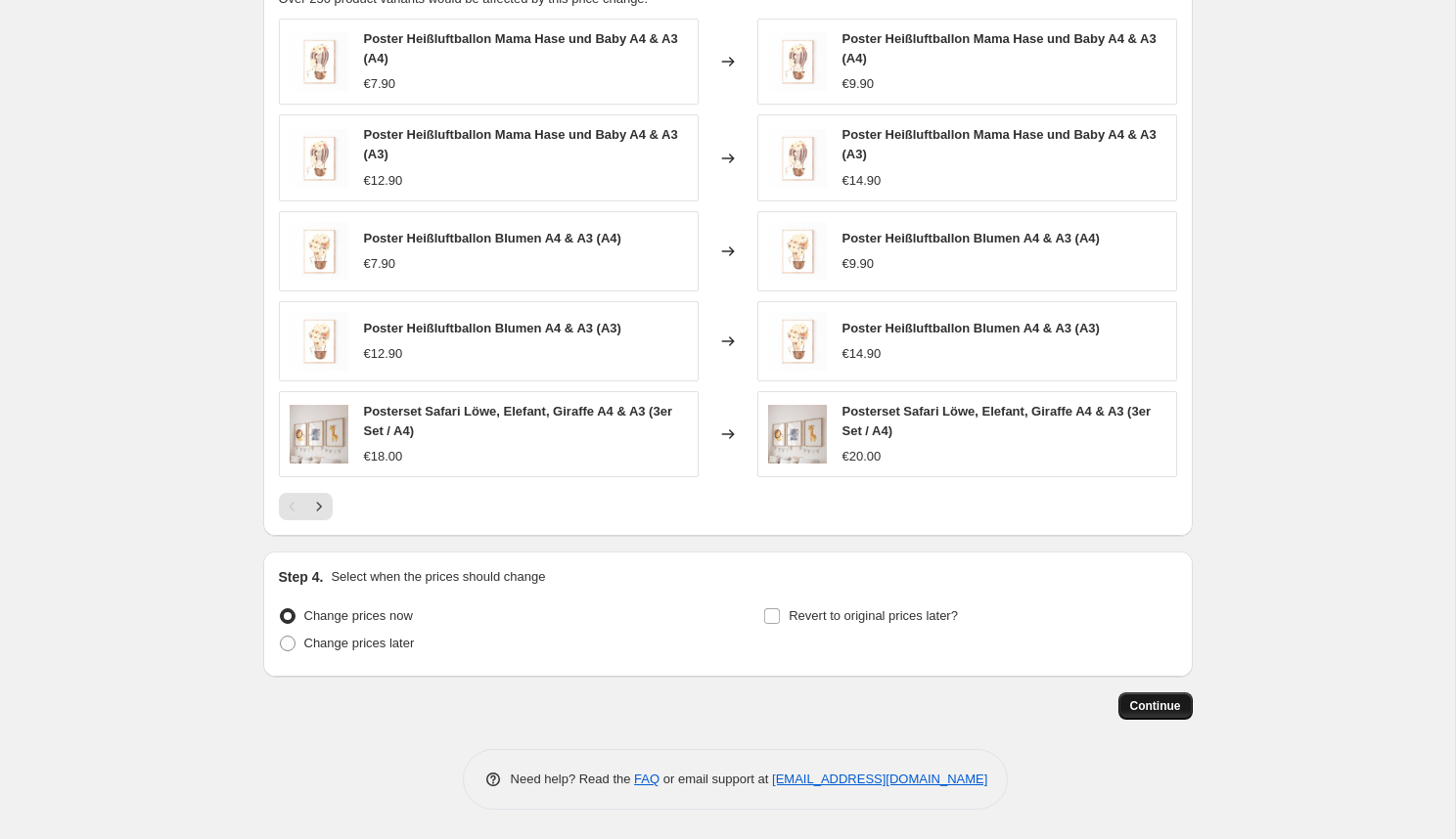
click at [1151, 707] on span "Continue" at bounding box center [1156, 707] width 50 height 16
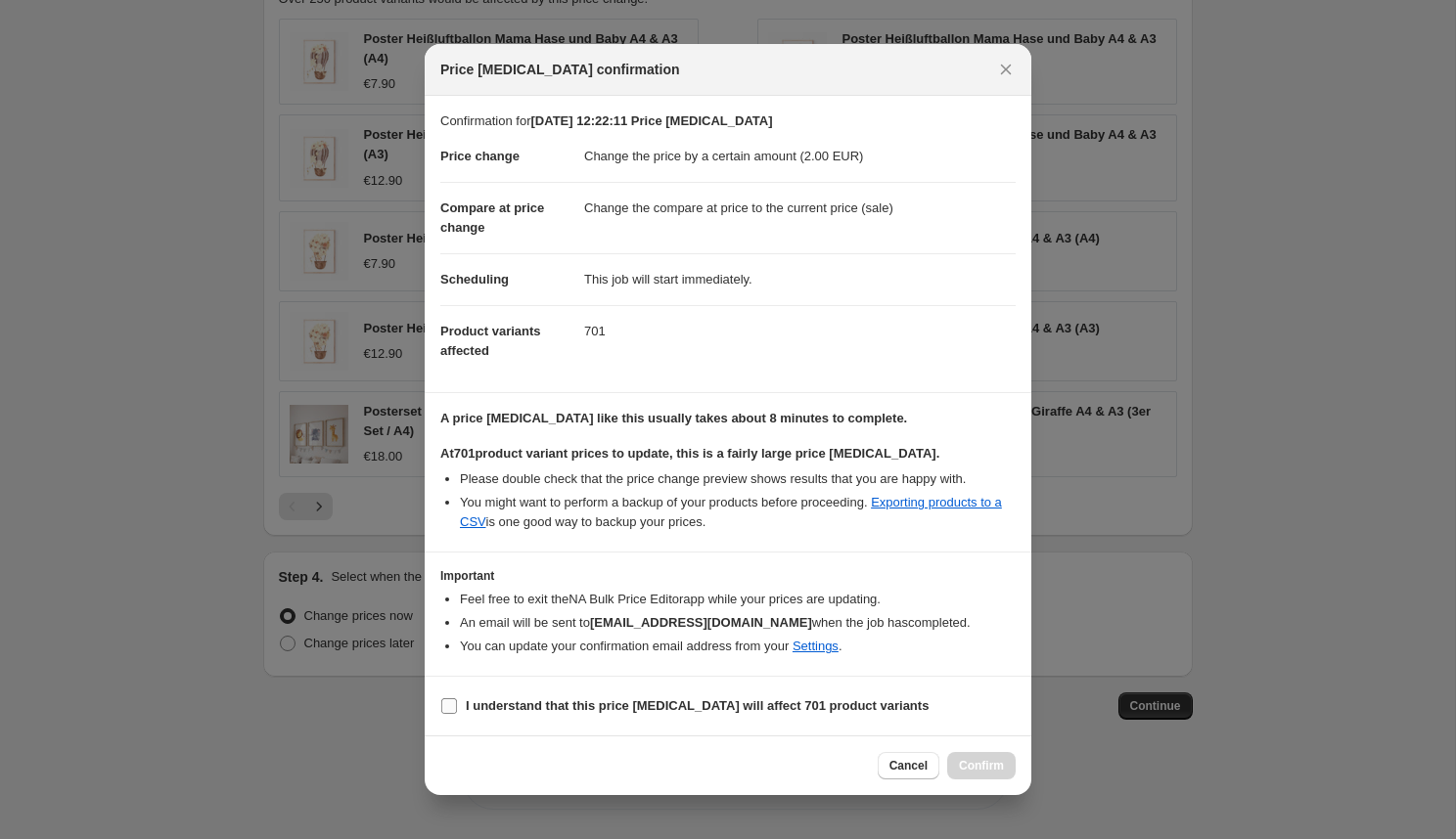
click at [450, 708] on input "I understand that this price [MEDICAL_DATA] will affect 701 product variants" at bounding box center [450, 707] width 16 height 16
checkbox input "true"
click at [992, 771] on span "Confirm" at bounding box center [982, 766] width 45 height 16
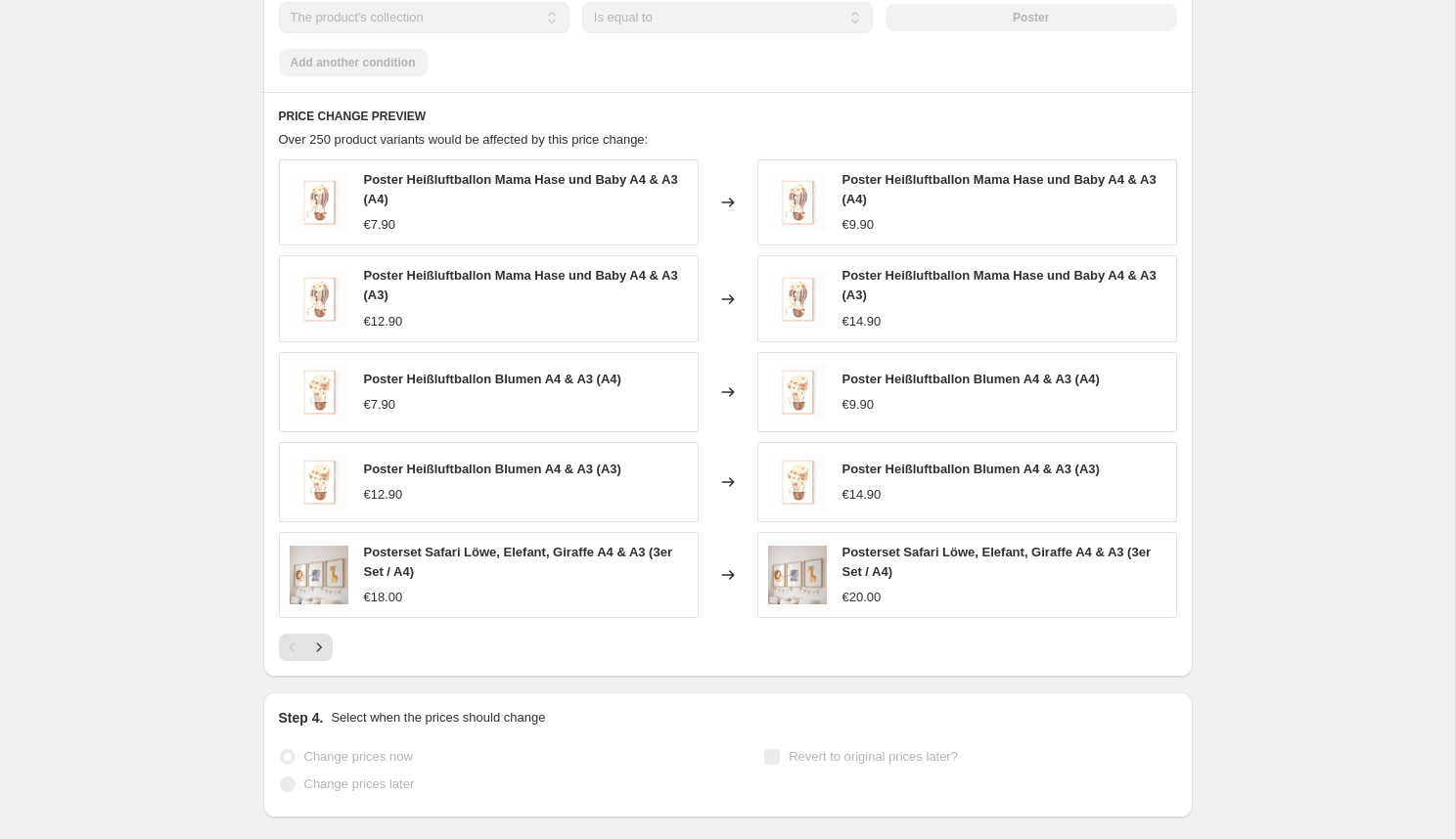
scroll to position [1406, 0]
